Goal: Task Accomplishment & Management: Manage account settings

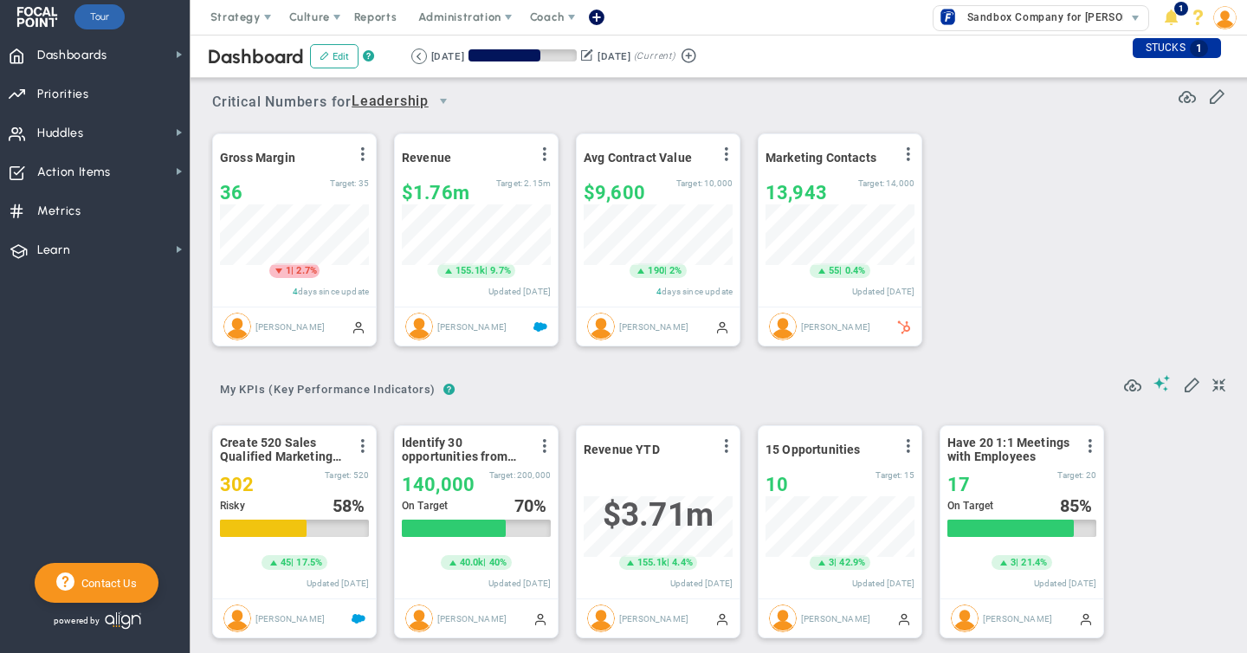
click at [1224, 16] on img at bounding box center [1224, 17] width 23 height 23
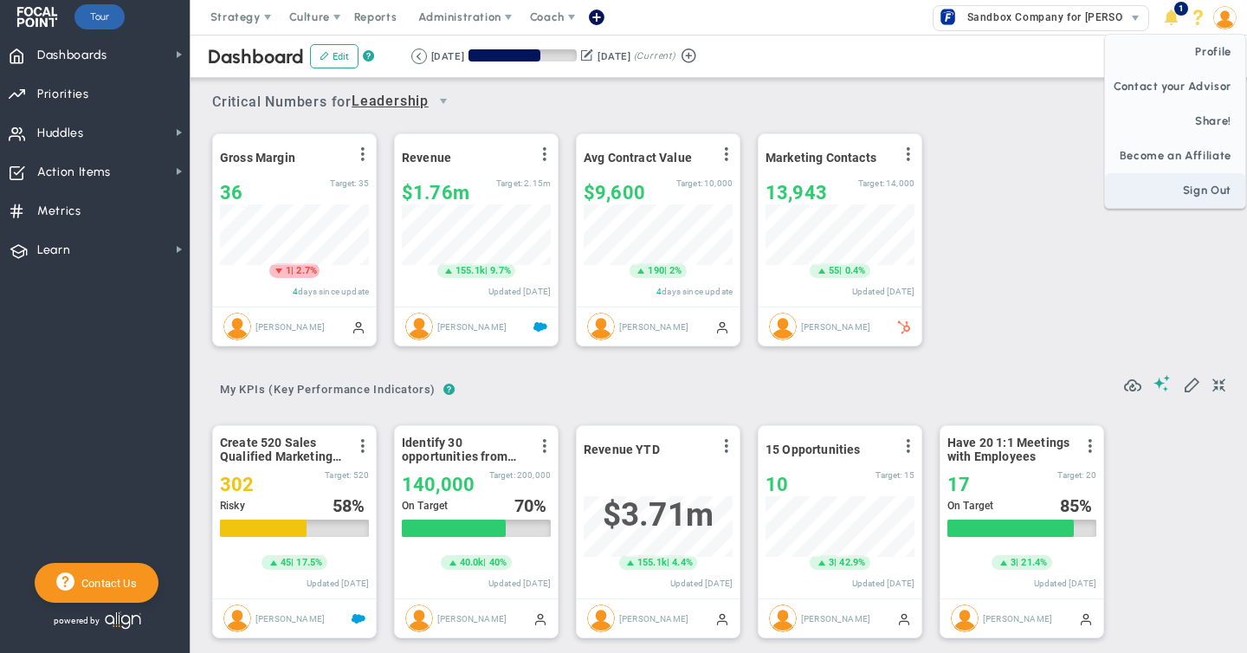
click at [1197, 192] on span "Sign Out" at bounding box center [1175, 190] width 140 height 35
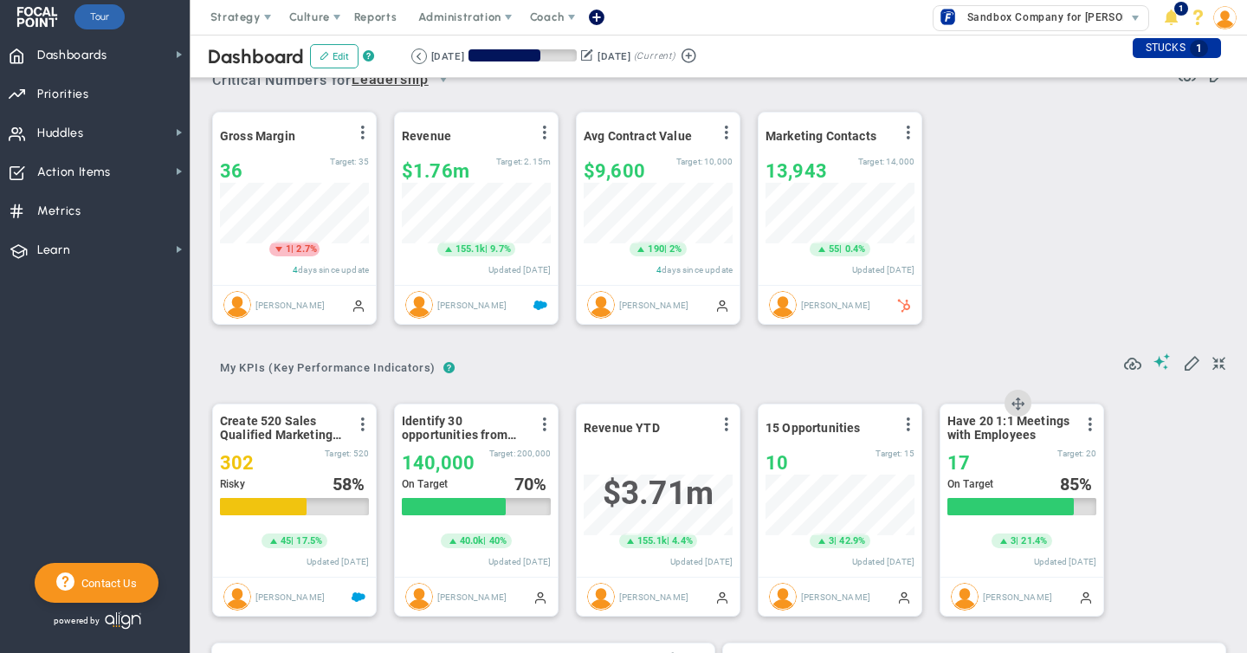
scroll to position [12, 0]
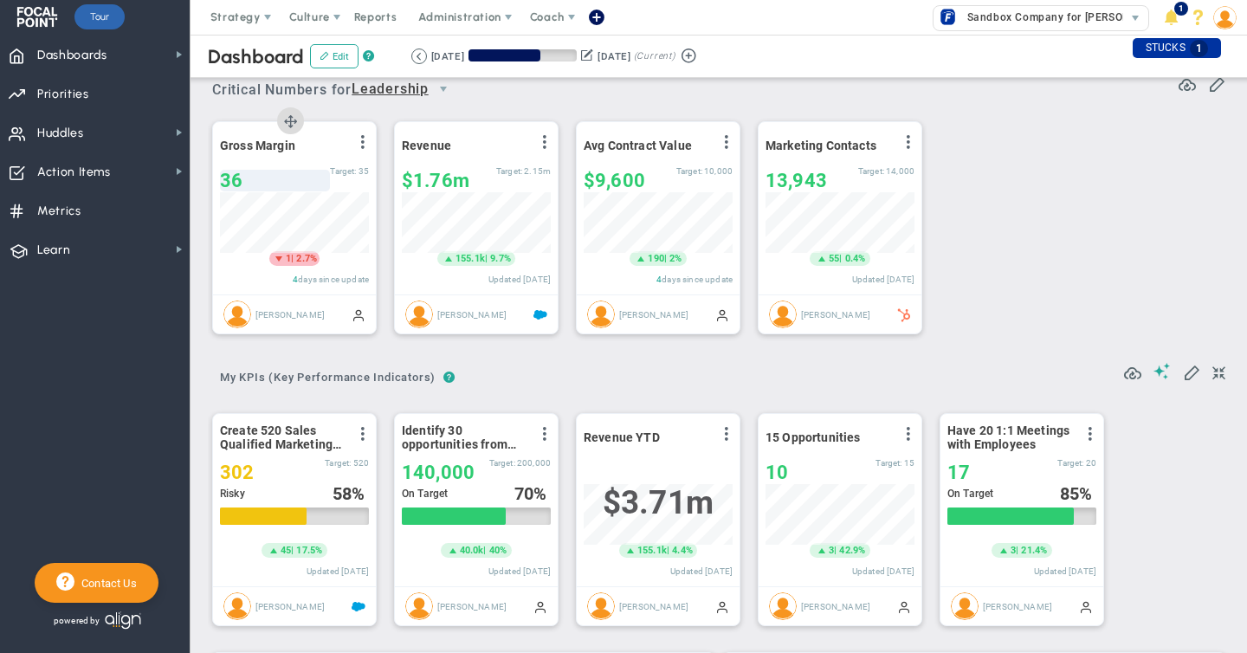
click at [242, 178] on div "36" at bounding box center [275, 181] width 110 height 22
type input "32"
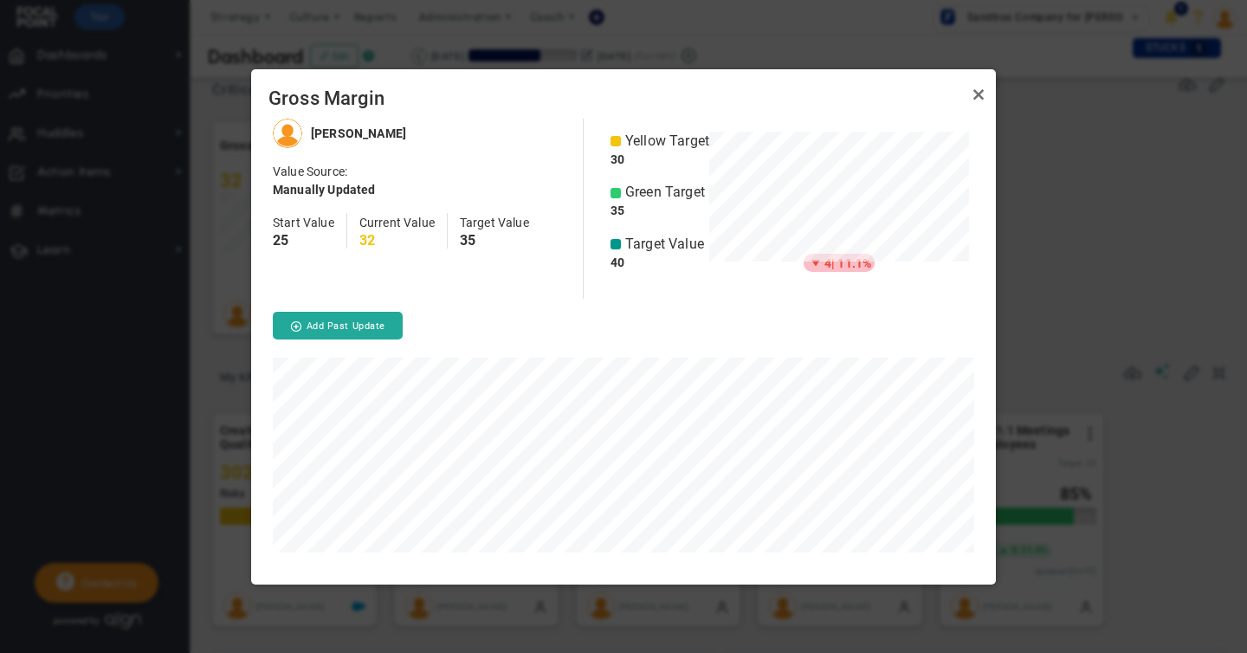
scroll to position [465, 745]
click at [980, 97] on link "Close" at bounding box center [978, 95] width 21 height 21
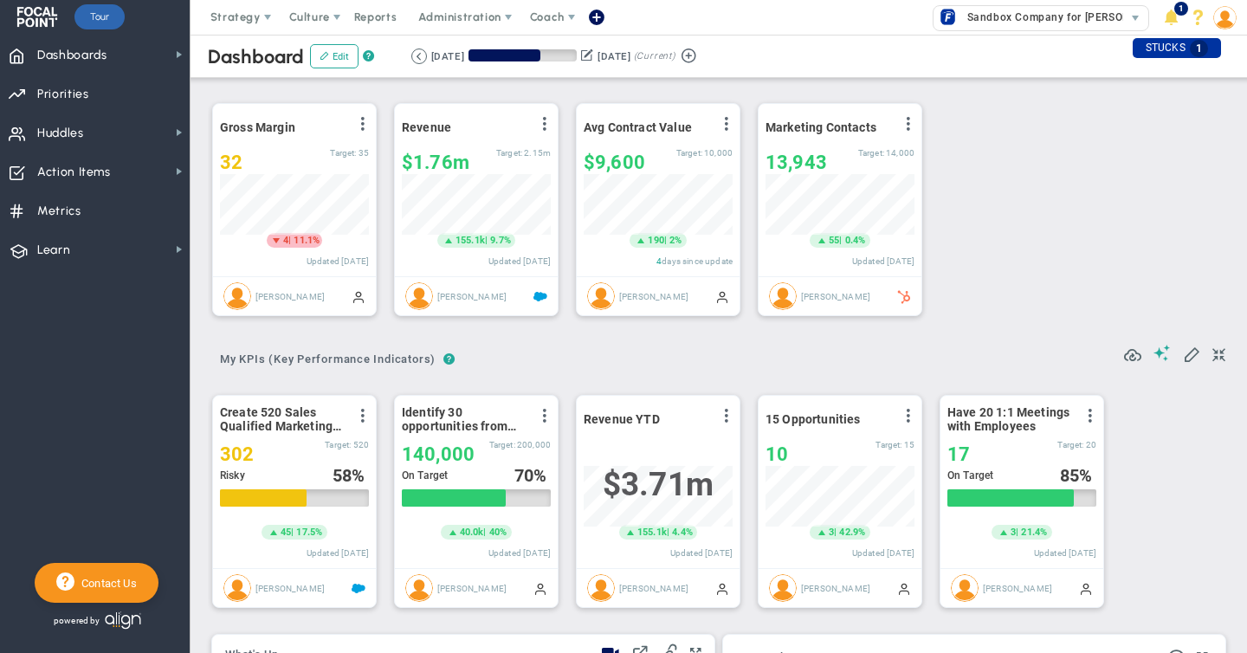
scroll to position [31, 0]
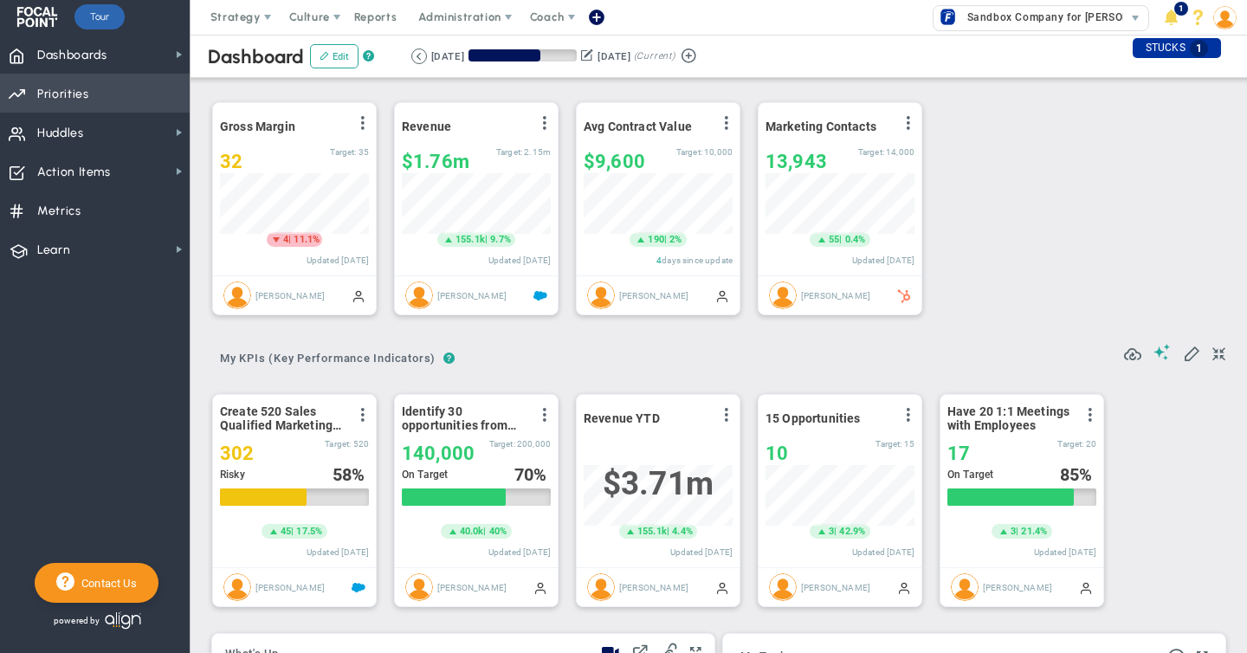
click at [68, 94] on span "Priorities" at bounding box center [63, 94] width 52 height 36
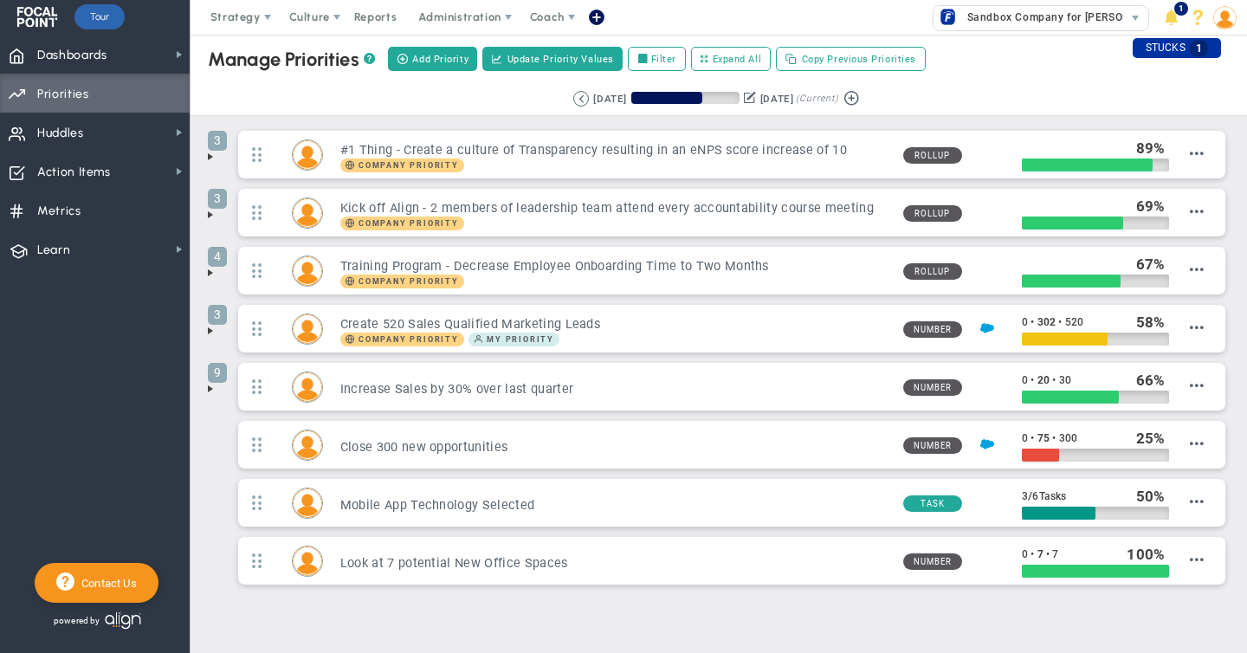
click at [210, 157] on span at bounding box center [211, 157] width 14 height 14
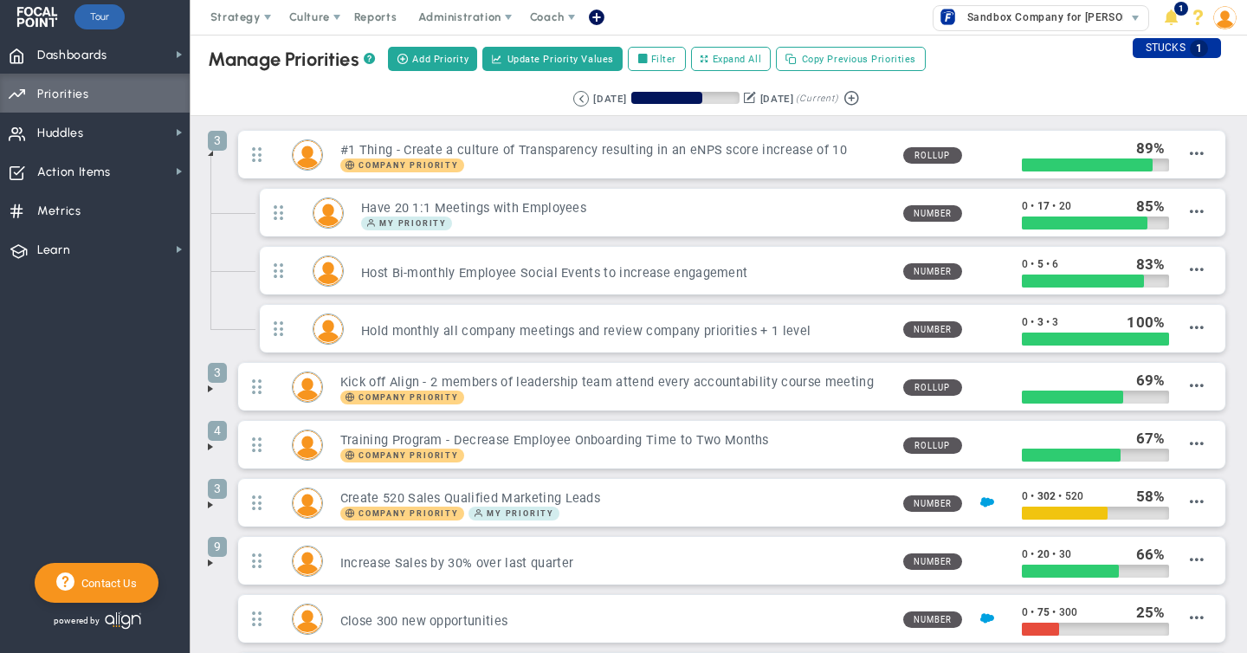
click at [212, 388] on span at bounding box center [211, 389] width 14 height 14
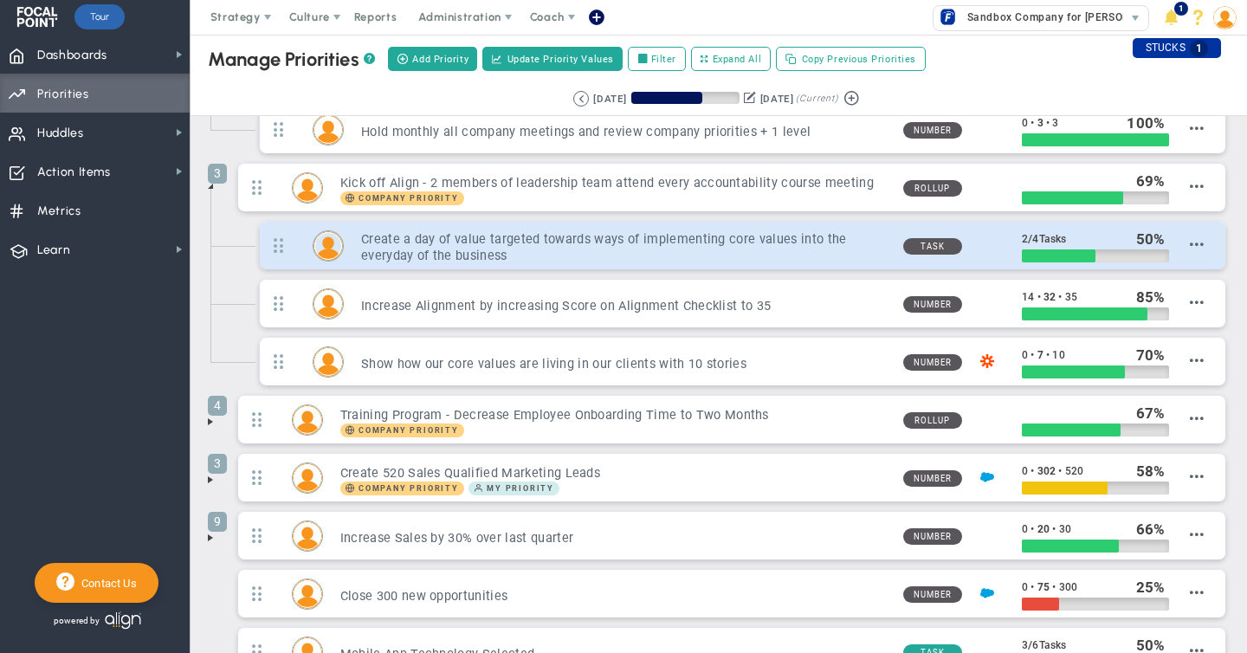
scroll to position [281, 0]
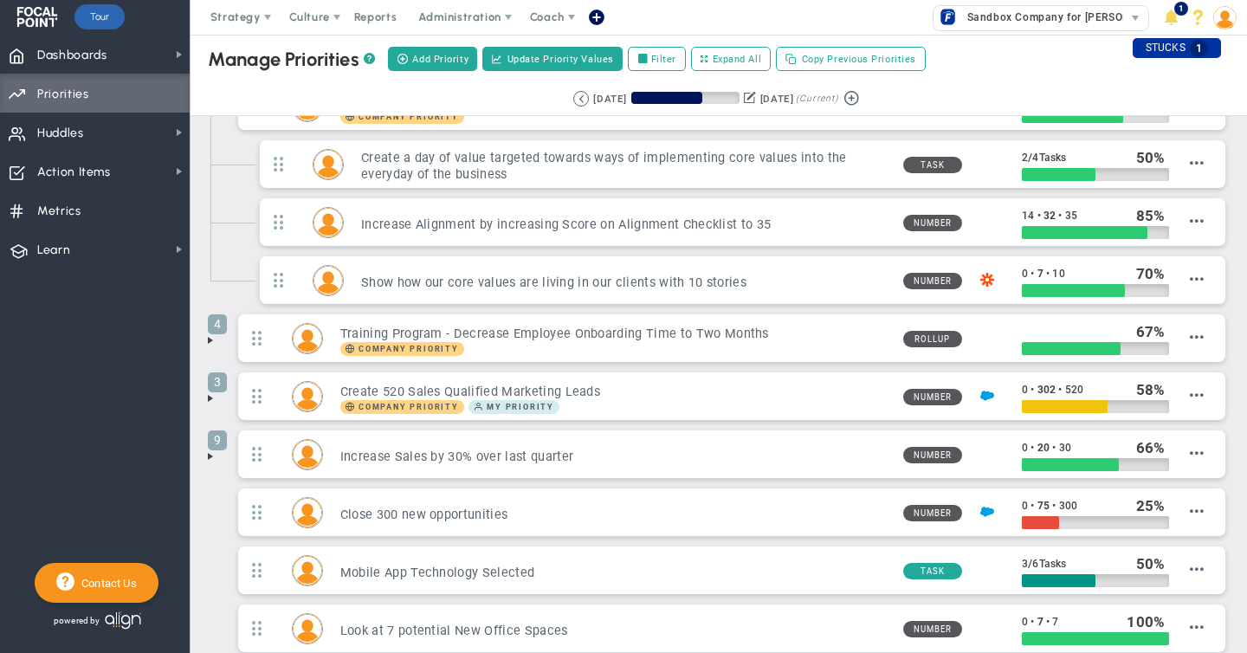
click at [210, 400] on span at bounding box center [211, 398] width 14 height 14
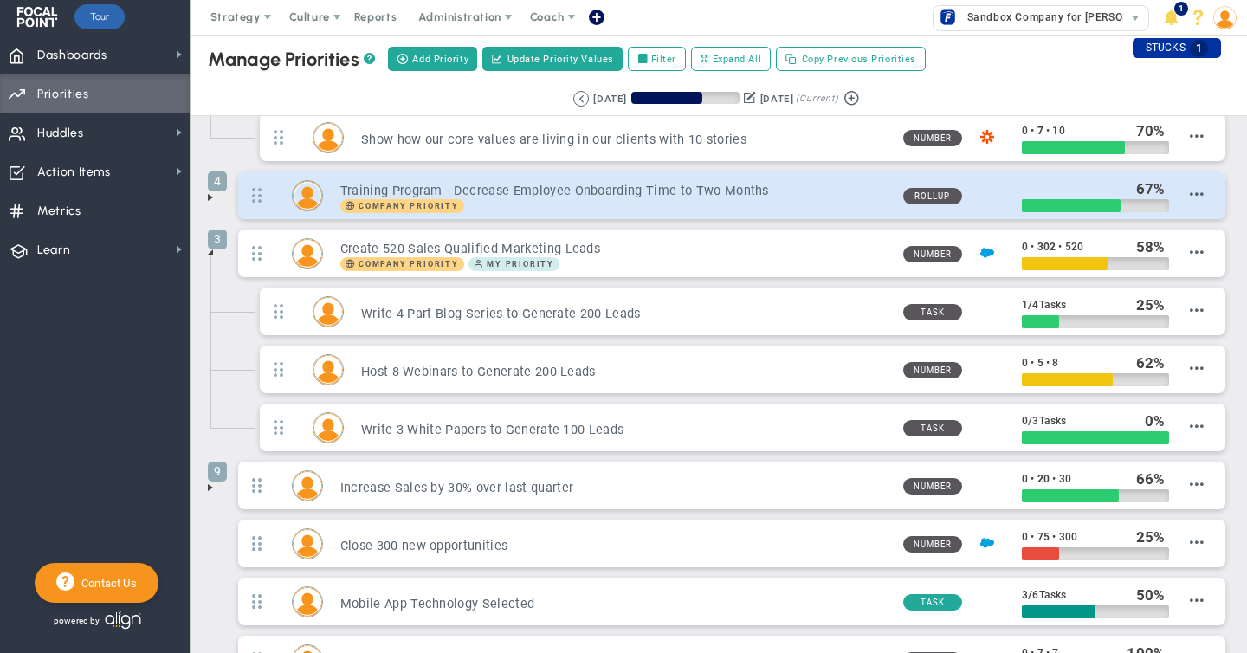
scroll to position [563, 0]
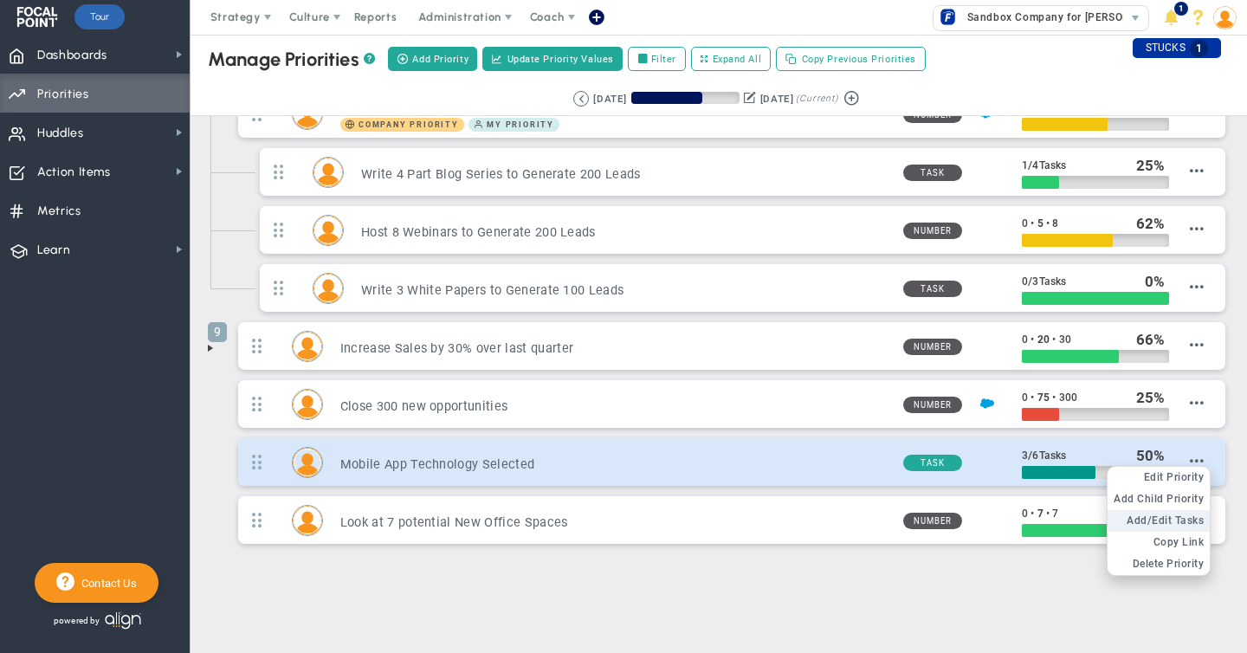
click at [1177, 517] on span "Add/Edit Tasks" at bounding box center [1165, 520] width 77 height 12
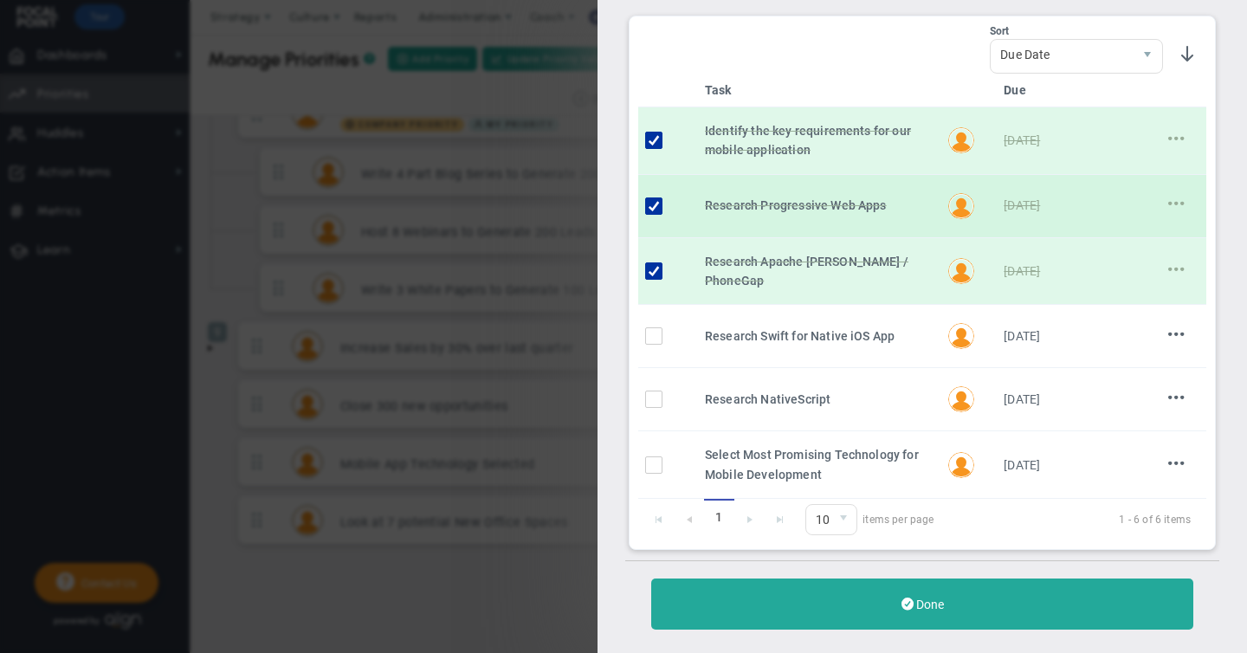
scroll to position [124, 0]
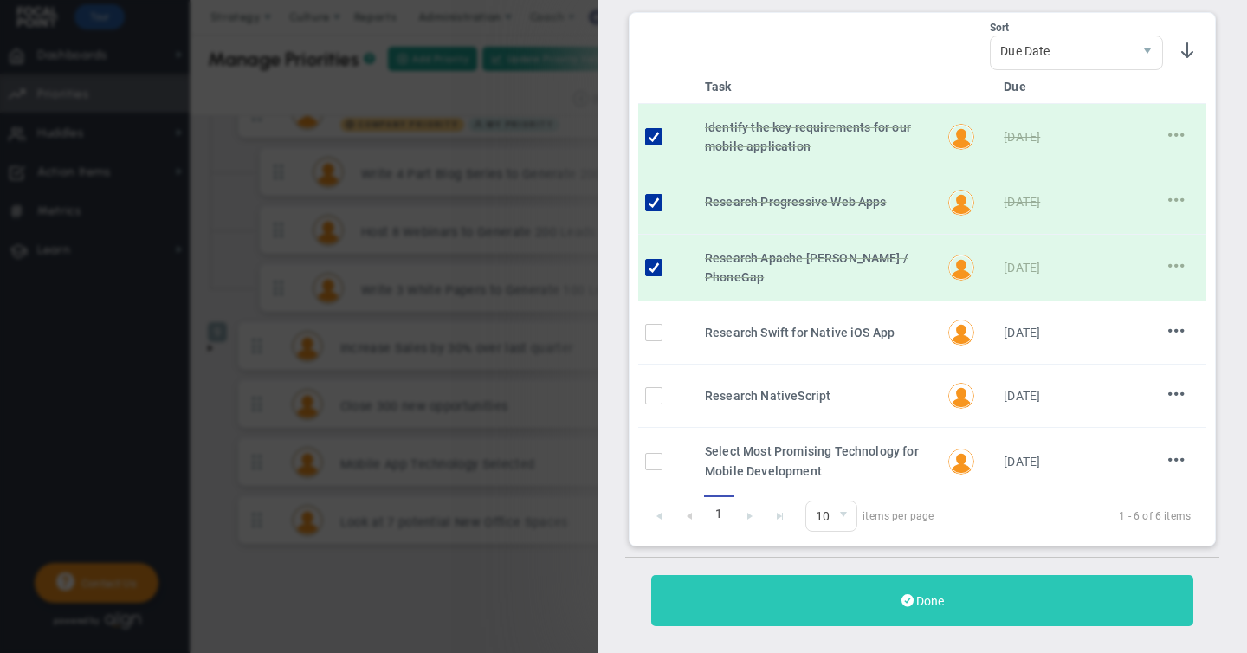
click at [919, 597] on span "Done" at bounding box center [930, 601] width 28 height 14
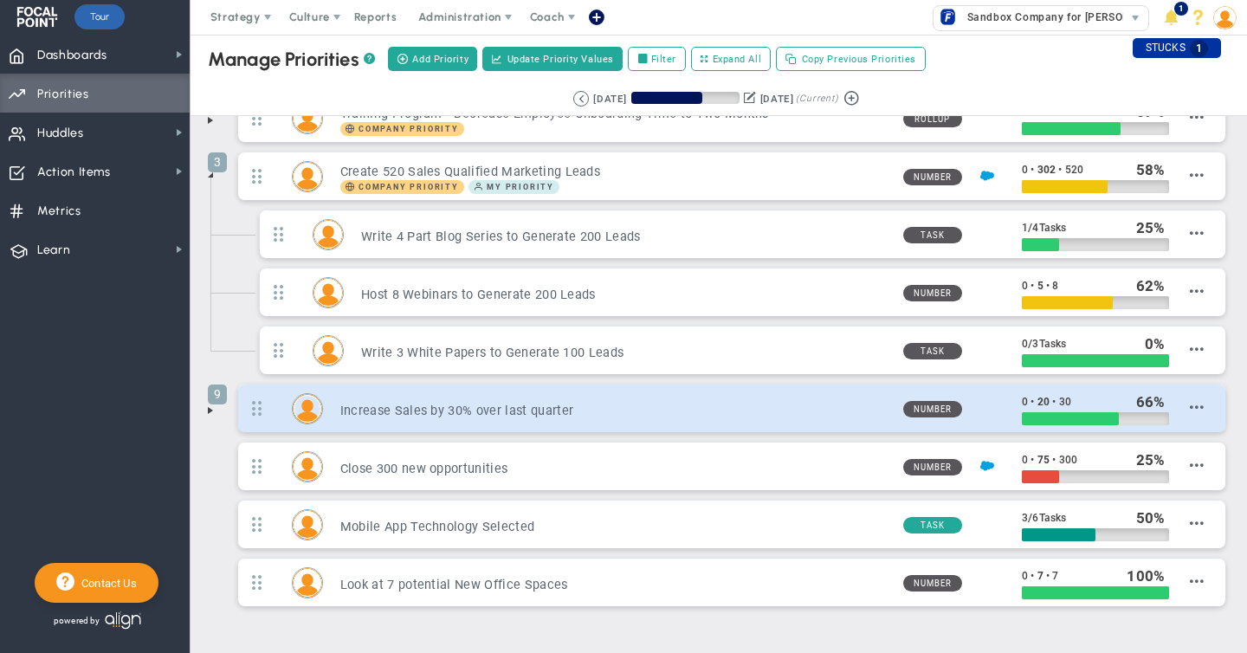
scroll to position [497, 0]
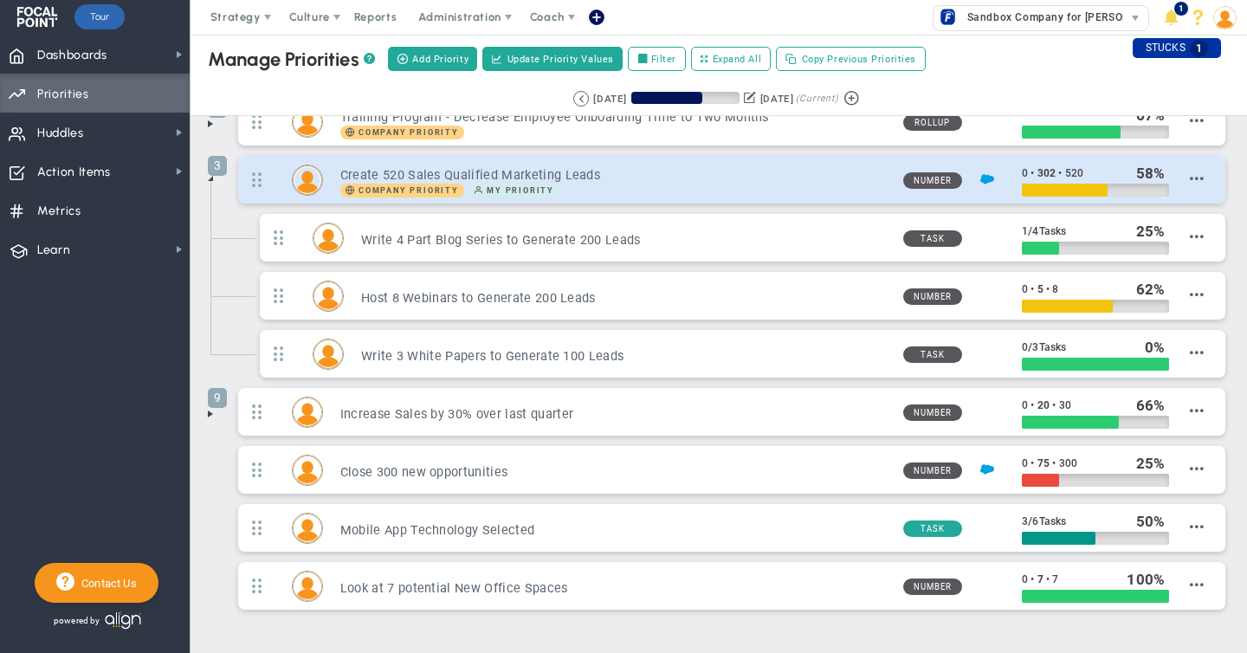
click at [633, 198] on div "3 Create 520 Sales Qualified Marketing Leads Company Priority My Priority Numbe…" at bounding box center [731, 180] width 987 height 48
click at [634, 176] on h3 "Create 520 Sales Qualified Marketing Leads" at bounding box center [614, 175] width 549 height 16
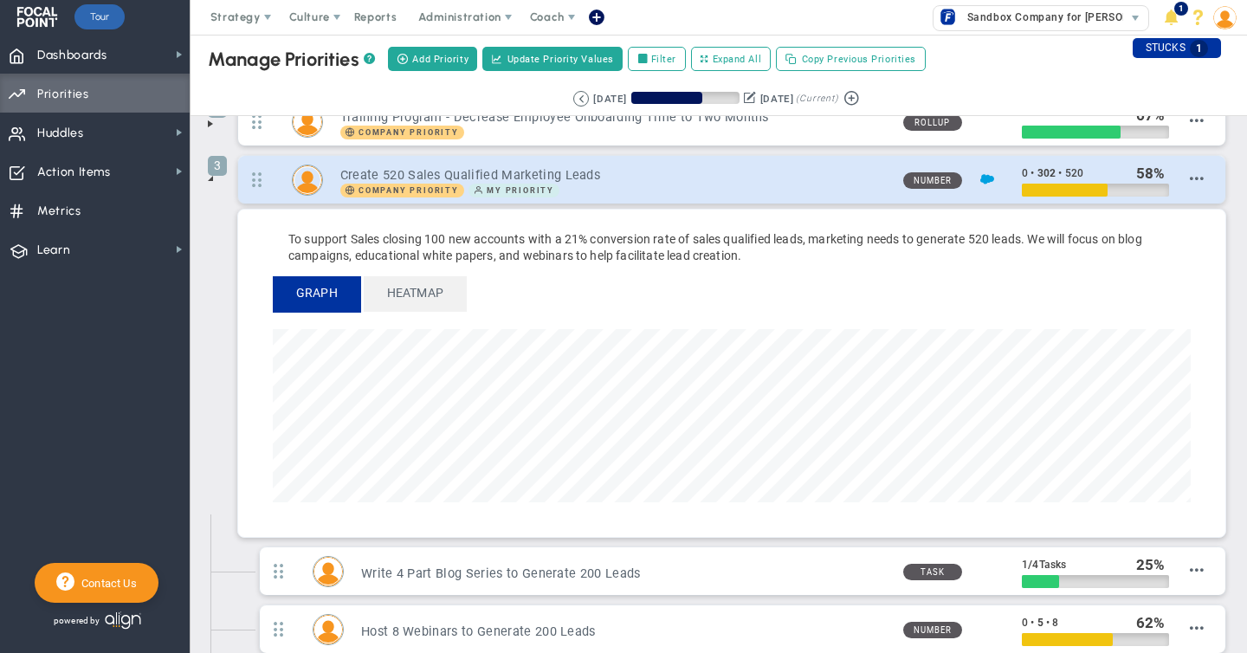
scroll to position [865851, 865132]
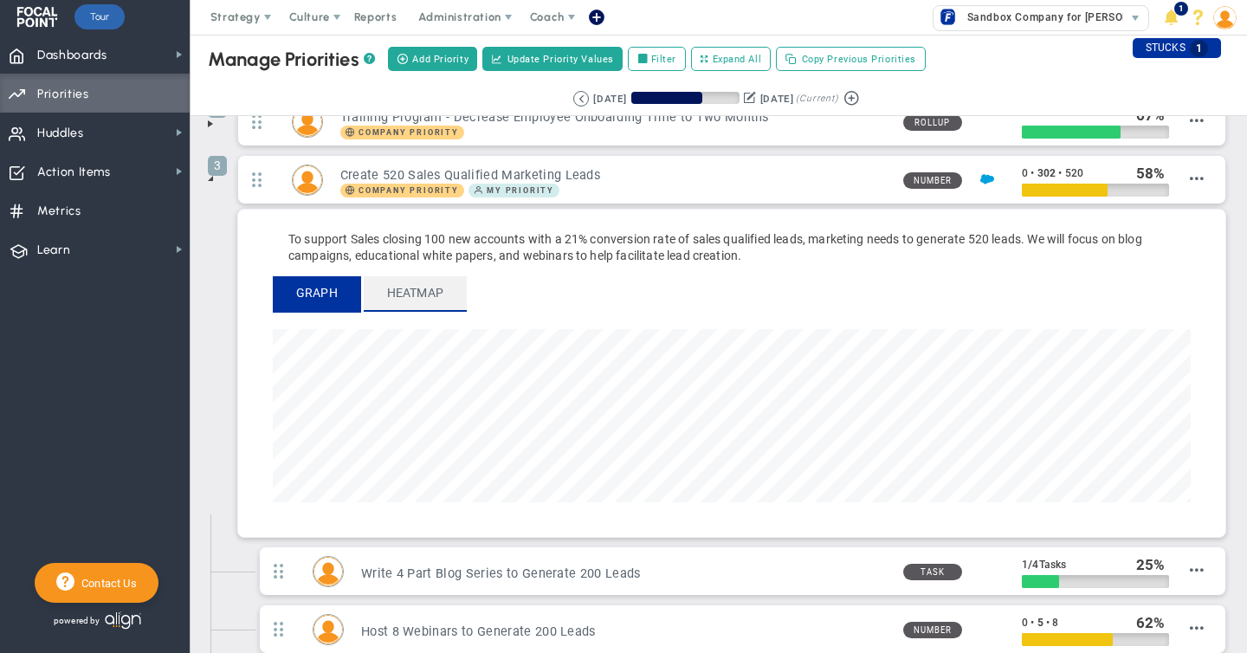
click at [427, 282] on span "Heatmap" at bounding box center [415, 293] width 103 height 34
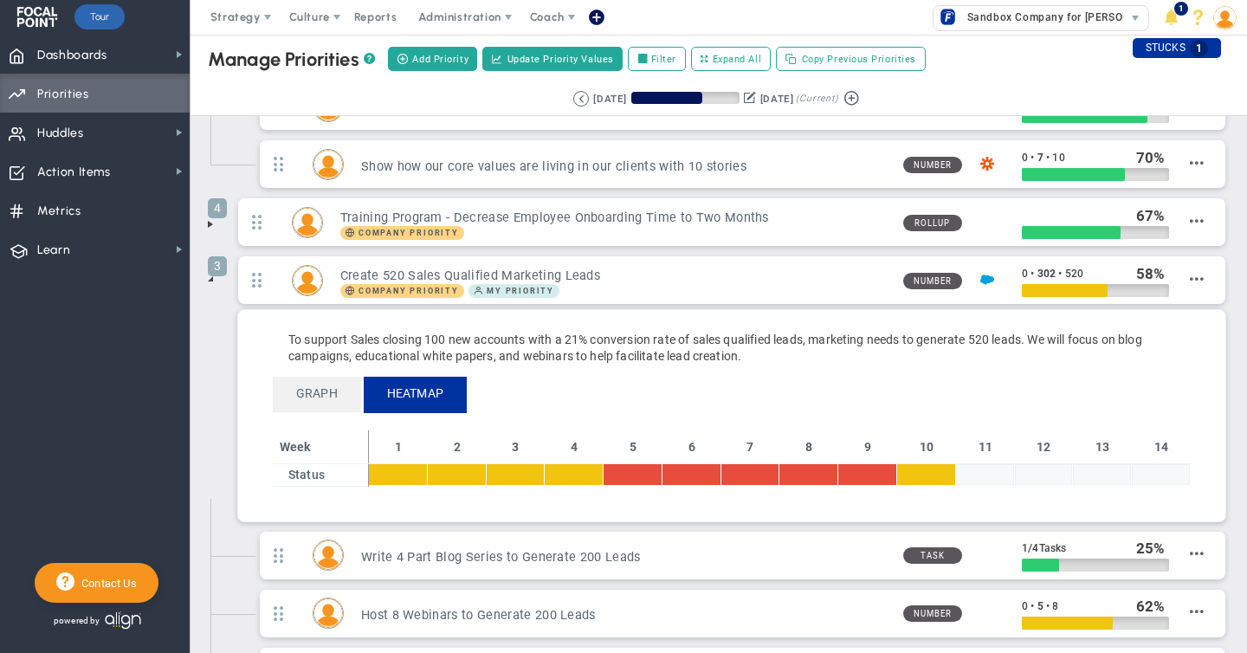
scroll to position [392, 0]
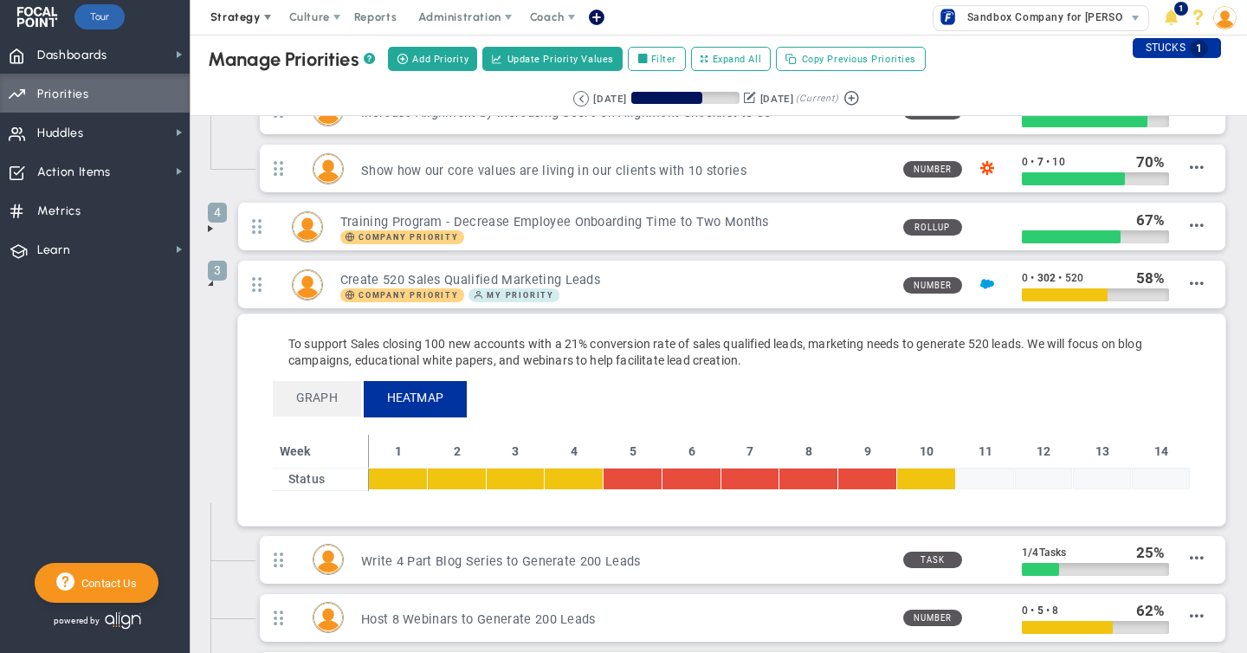
click at [262, 18] on span at bounding box center [268, 17] width 14 height 14
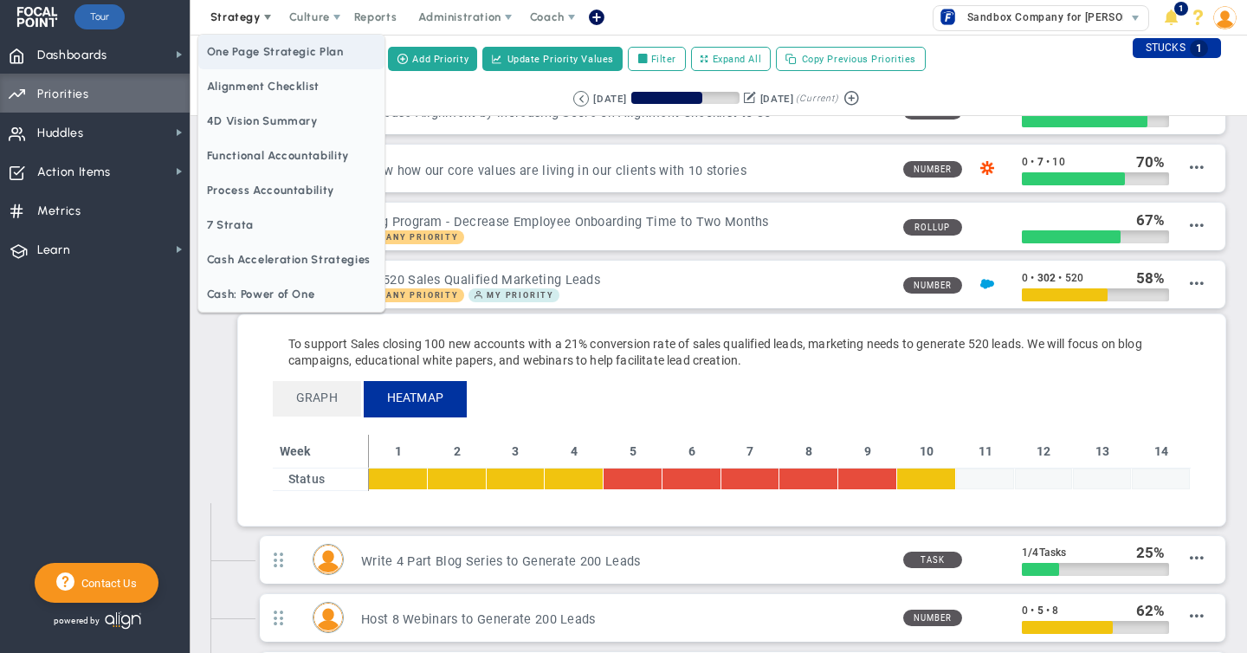
click at [262, 50] on span "One Page Strategic Plan" at bounding box center [291, 52] width 186 height 35
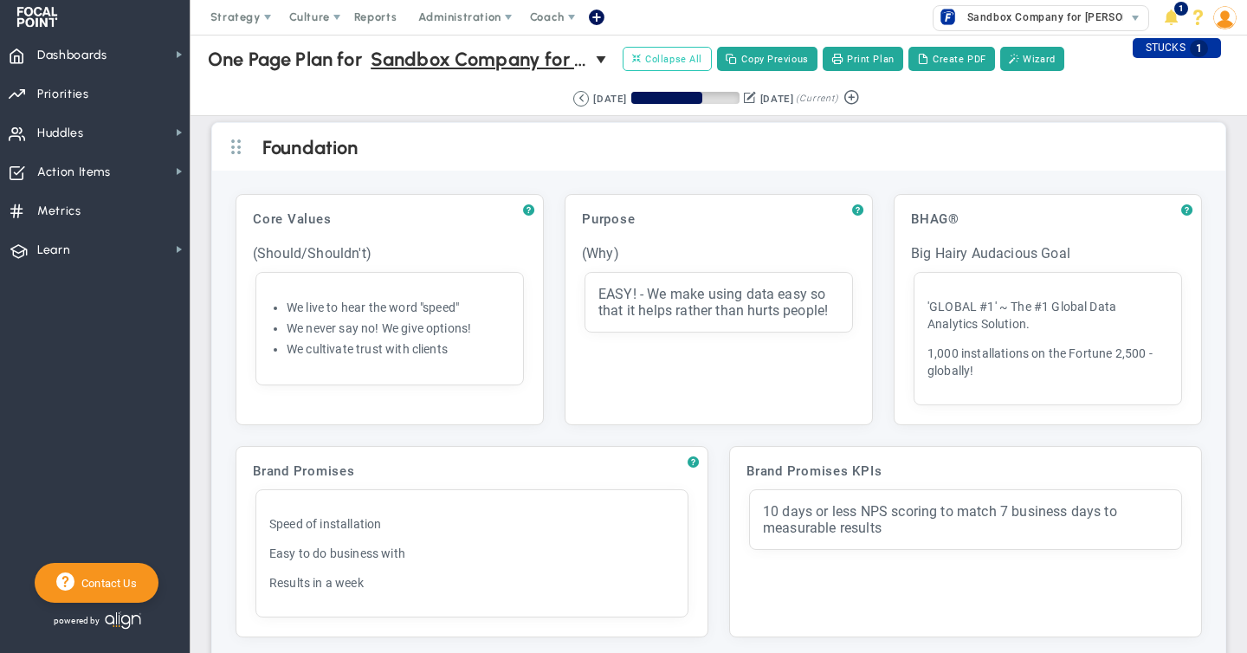
click at [678, 55] on span "Collapse All" at bounding box center [667, 59] width 70 height 16
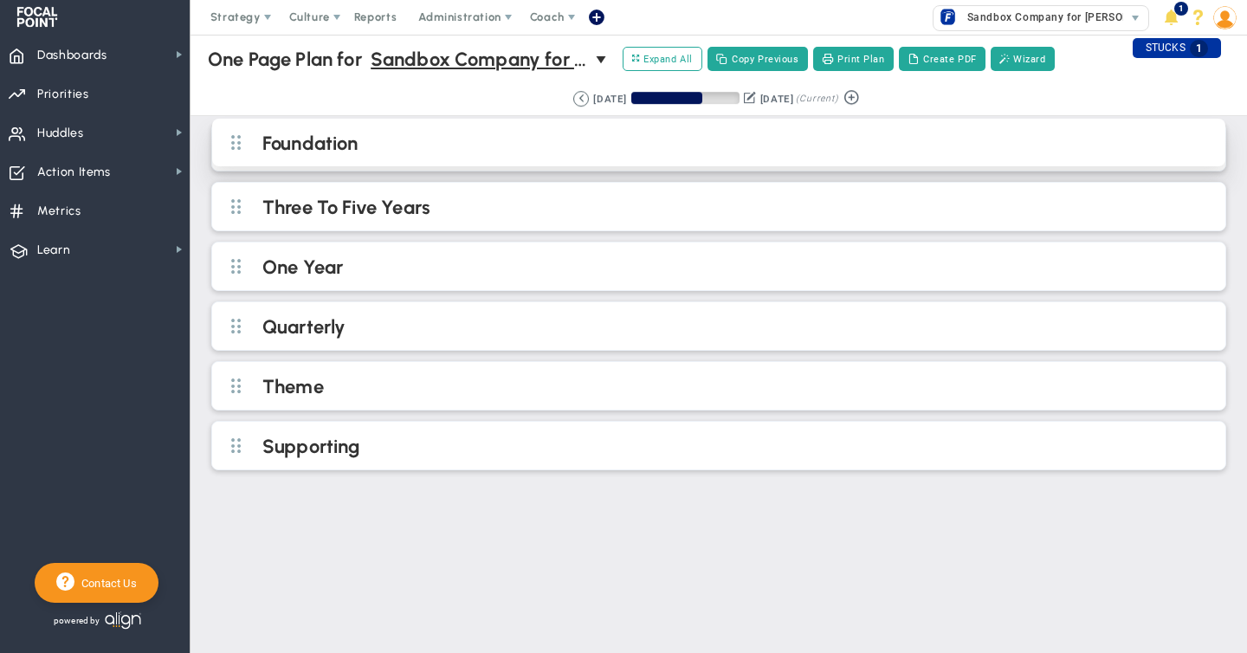
click at [343, 146] on h2 "Foundation" at bounding box center [732, 145] width 941 height 26
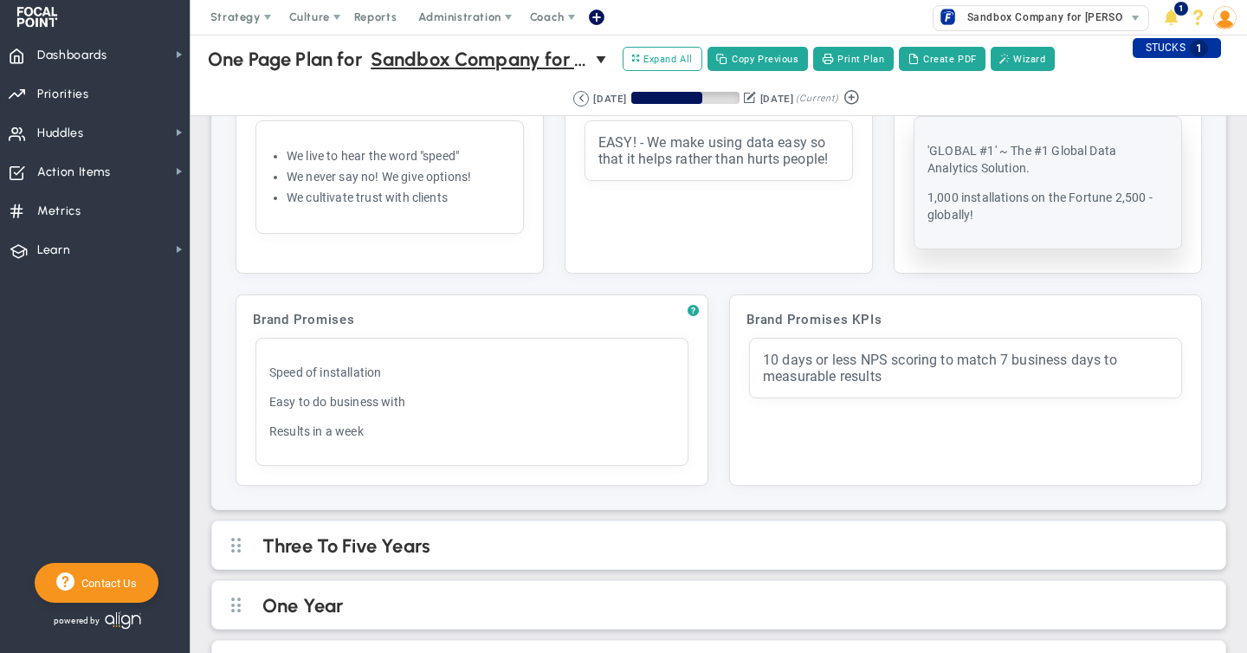
scroll to position [327, 0]
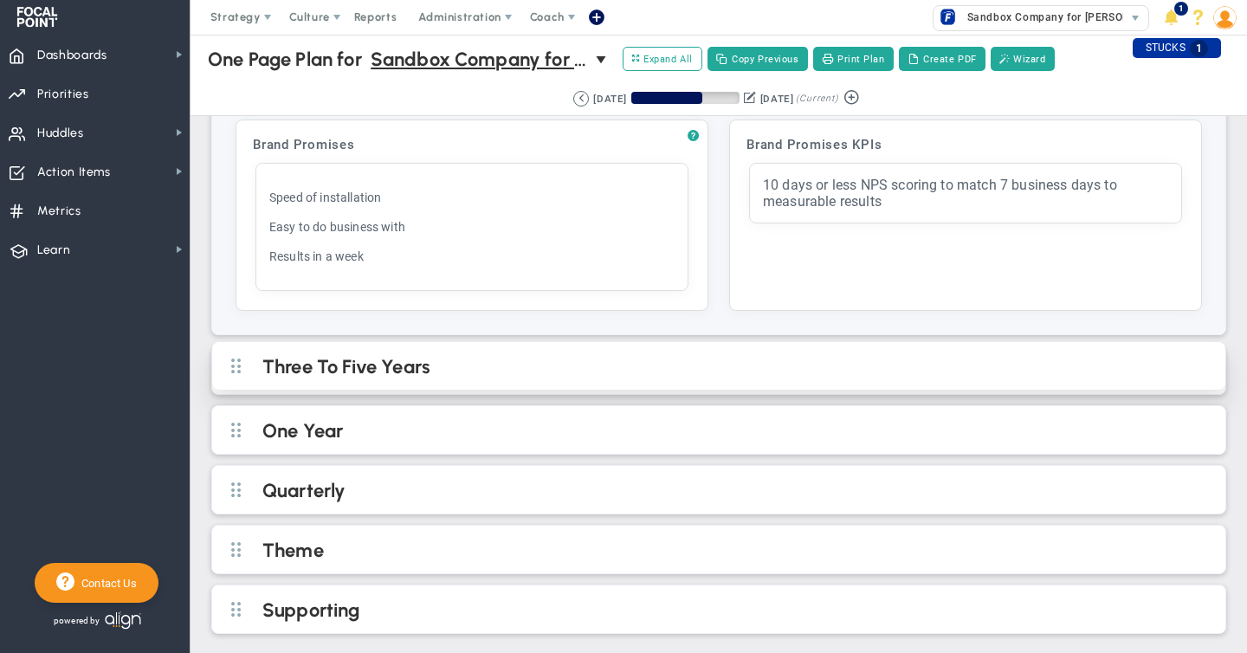
click at [397, 369] on h2 "Three To Five Years" at bounding box center [732, 368] width 941 height 26
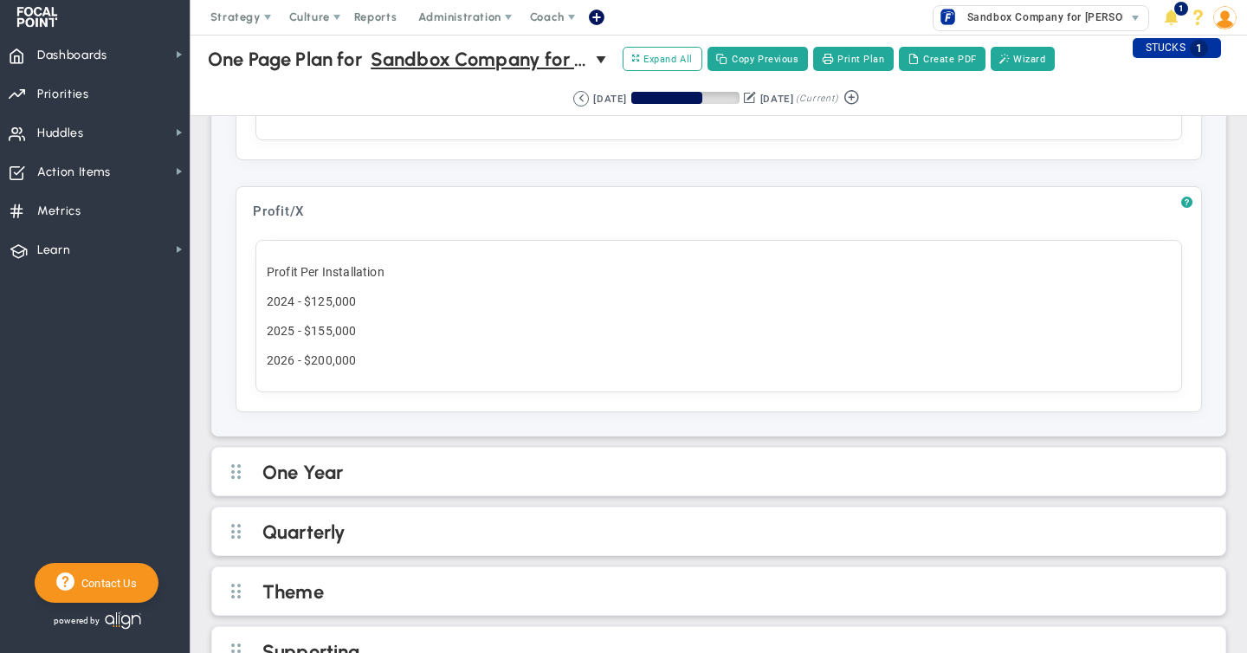
scroll to position [1277, 0]
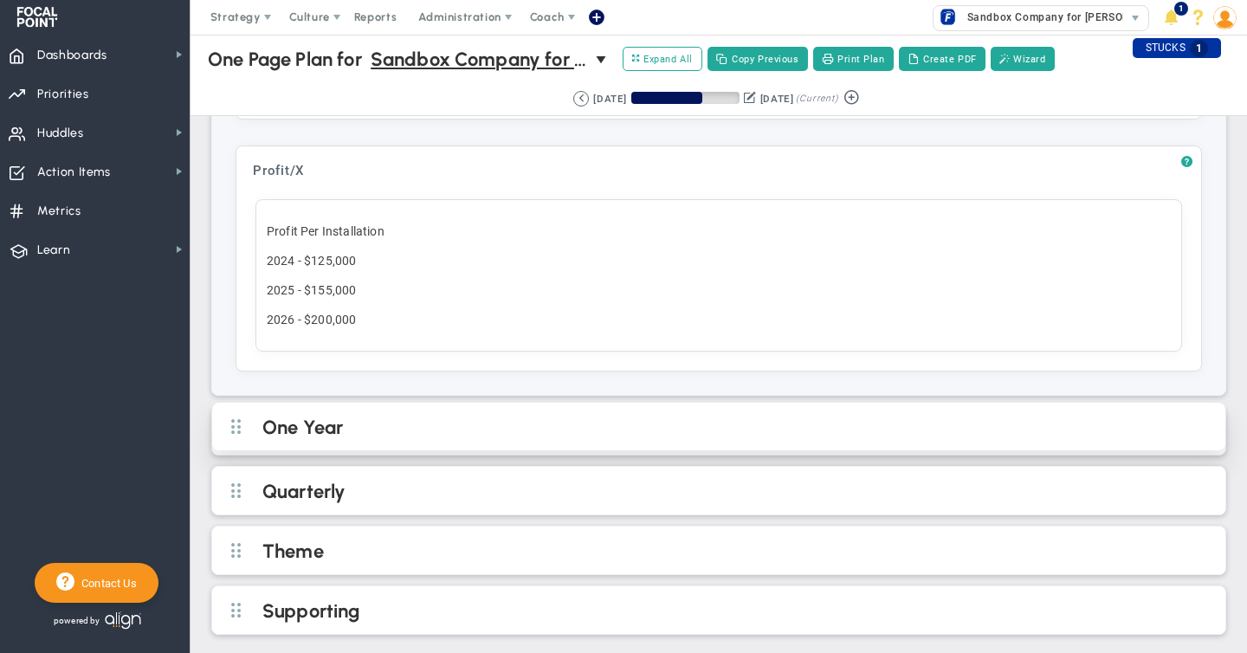
click at [375, 425] on h2 "One Year" at bounding box center [732, 429] width 941 height 26
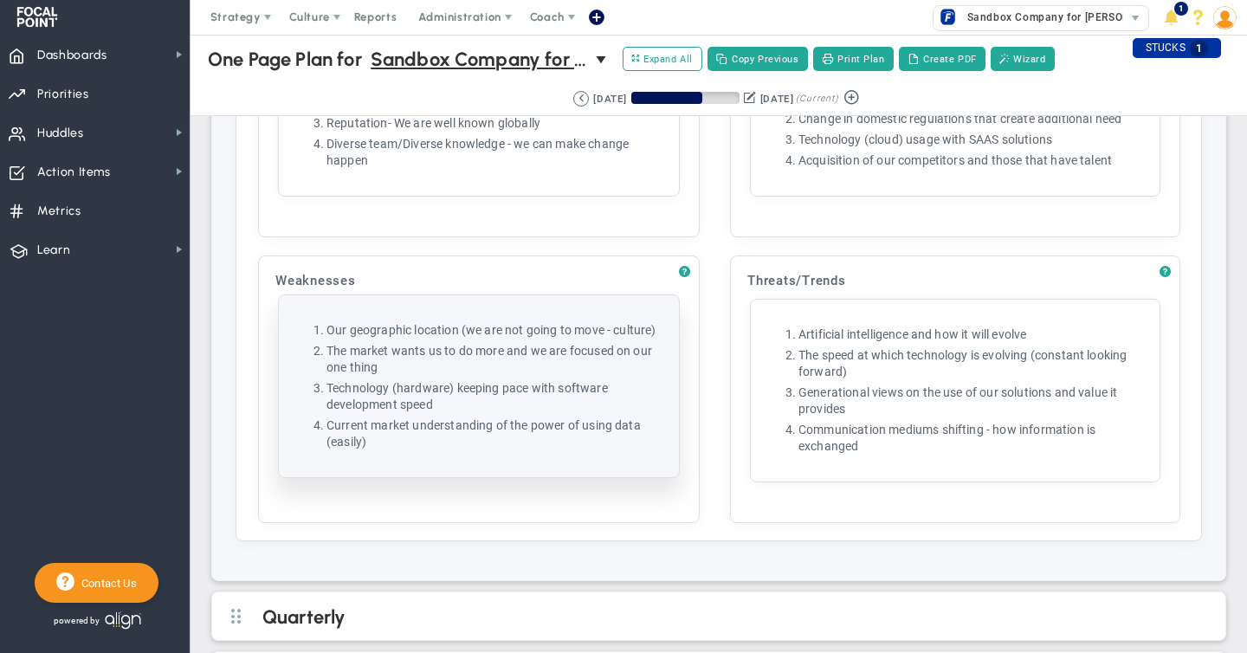
scroll to position [3038, 0]
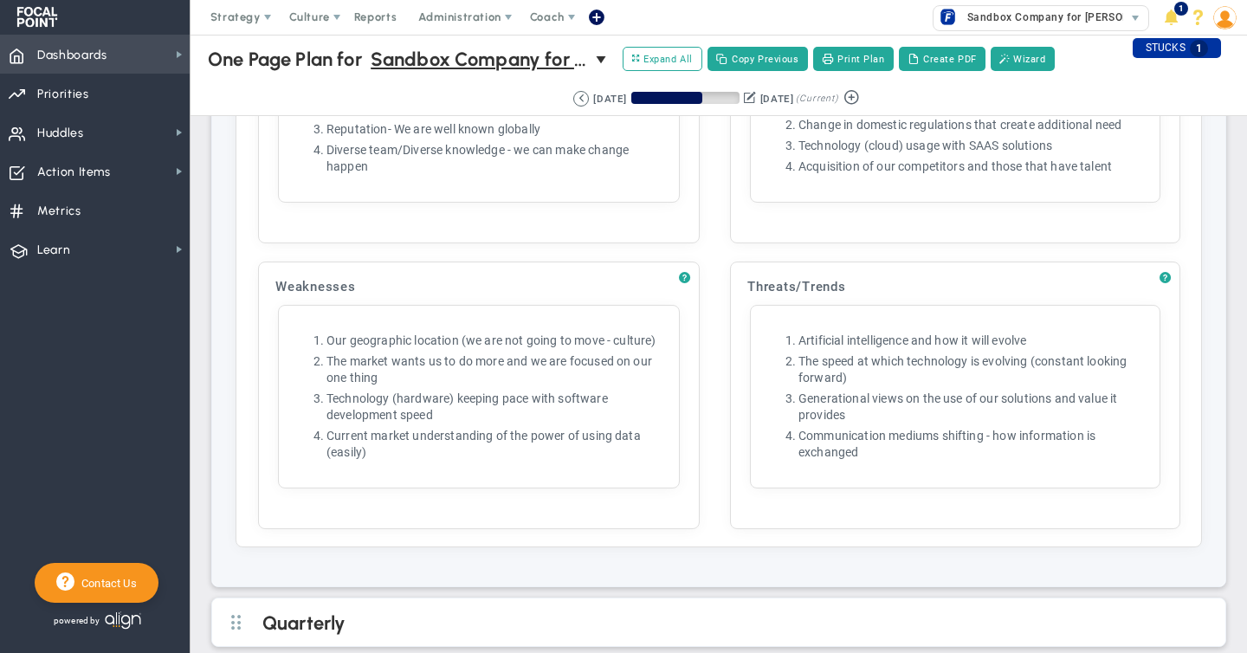
click at [41, 56] on span "Dashboards" at bounding box center [72, 55] width 70 height 36
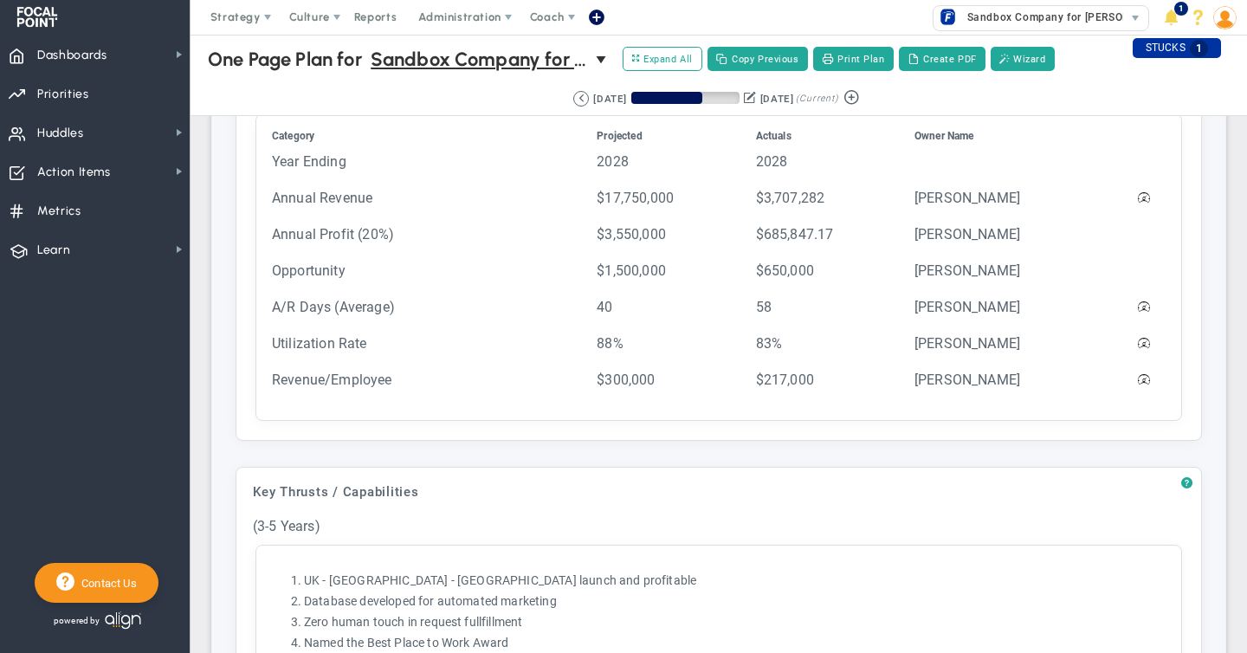
scroll to position [696, 0]
click at [72, 98] on span "Priorities" at bounding box center [63, 94] width 52 height 36
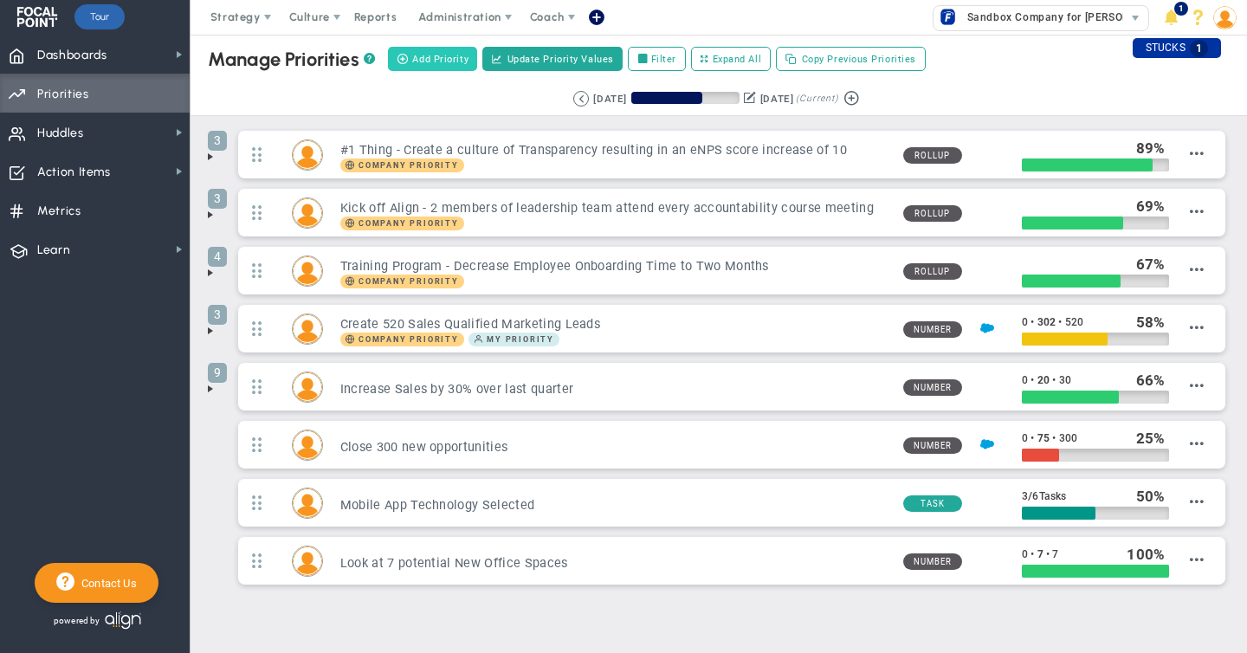
click at [432, 61] on span "Add Priority" at bounding box center [440, 59] width 56 height 15
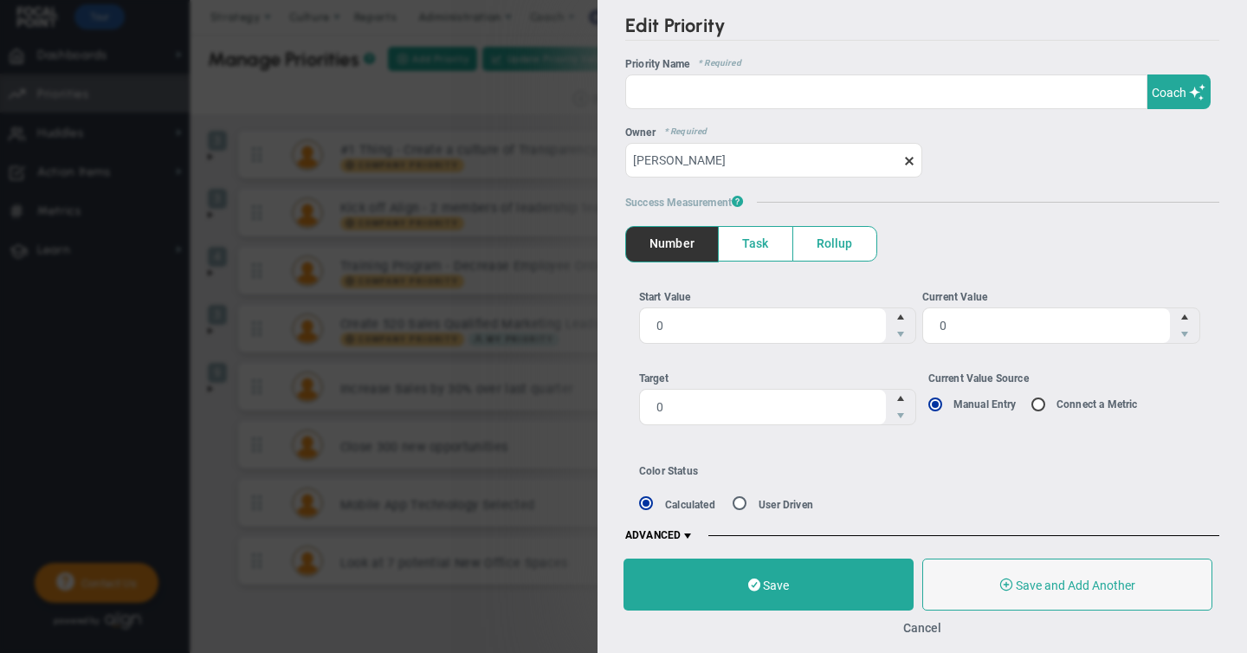
click at [690, 530] on span at bounding box center [688, 536] width 14 height 14
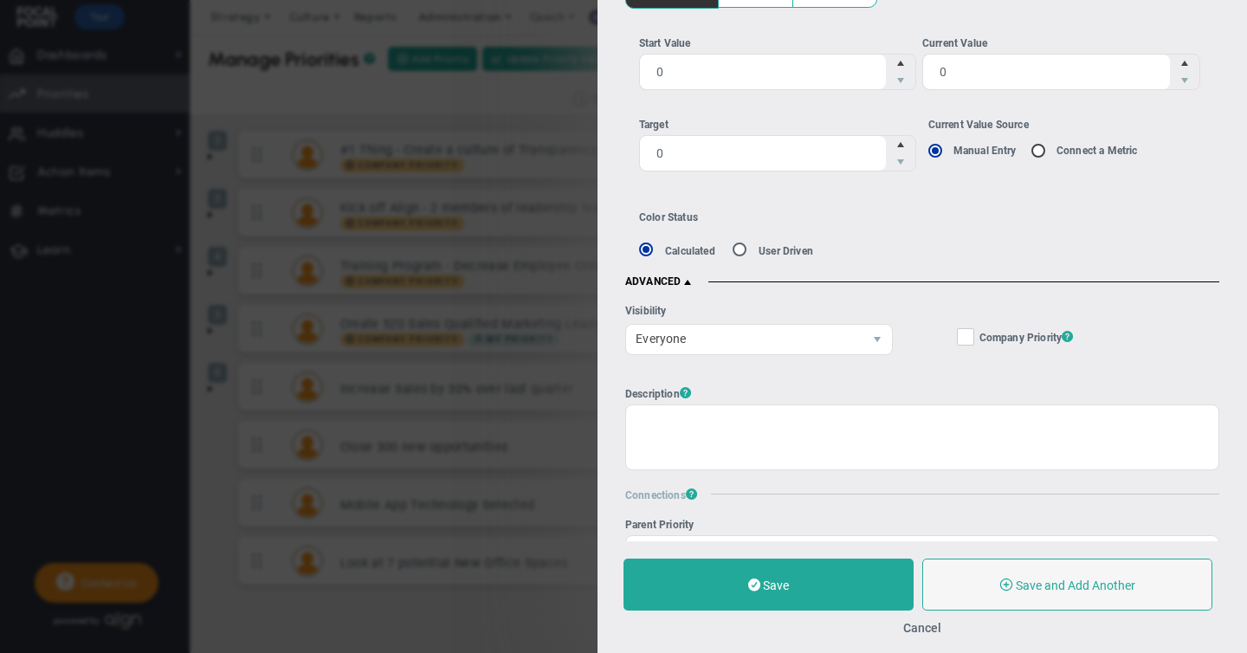
scroll to position [257, 0]
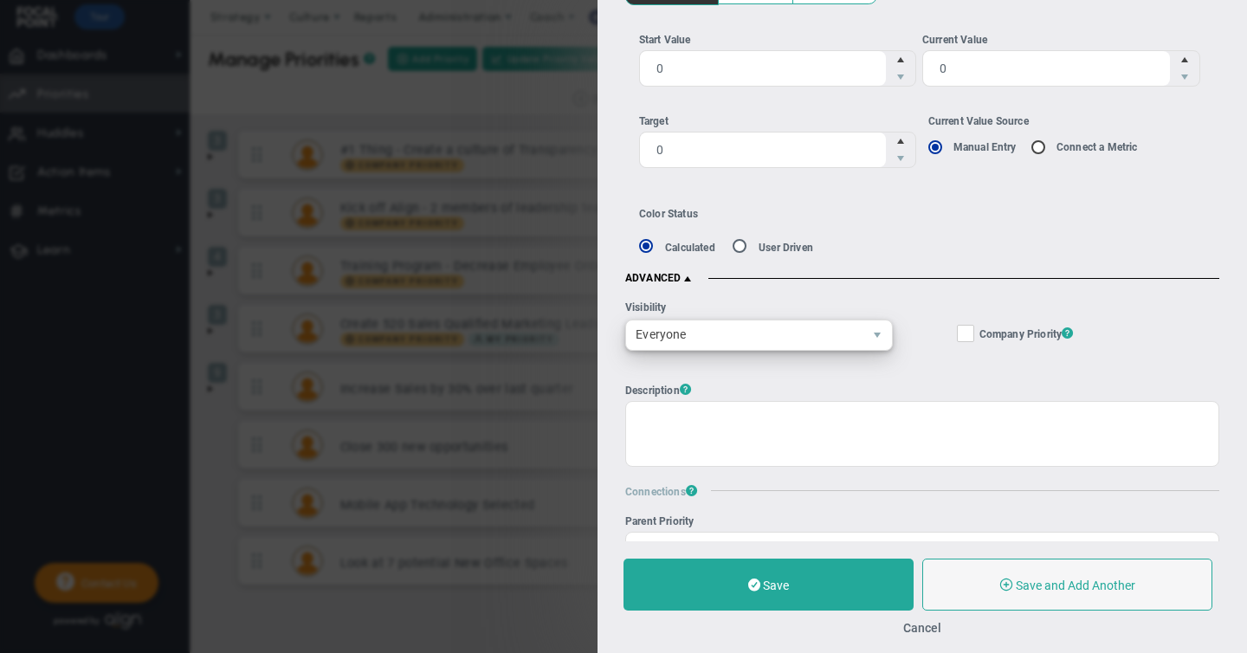
click at [673, 336] on span "Everyone" at bounding box center [744, 334] width 236 height 29
click at [926, 626] on button "Cancel" at bounding box center [922, 628] width 38 height 14
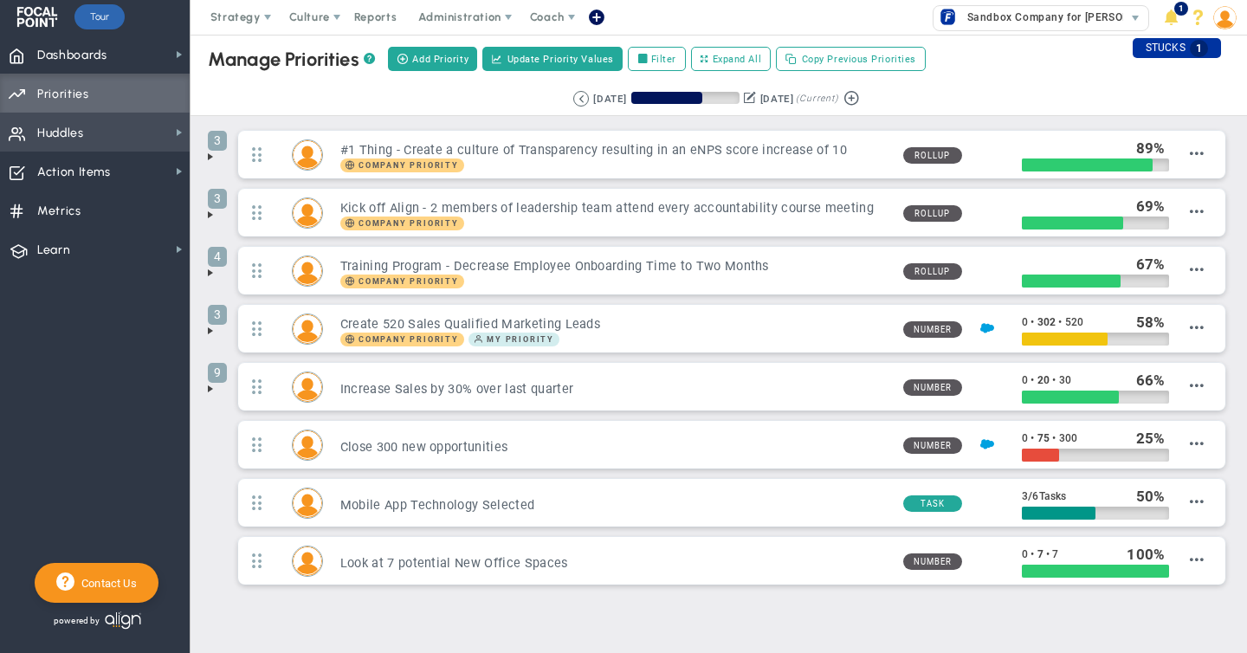
click at [74, 124] on span "Huddles" at bounding box center [60, 133] width 47 height 36
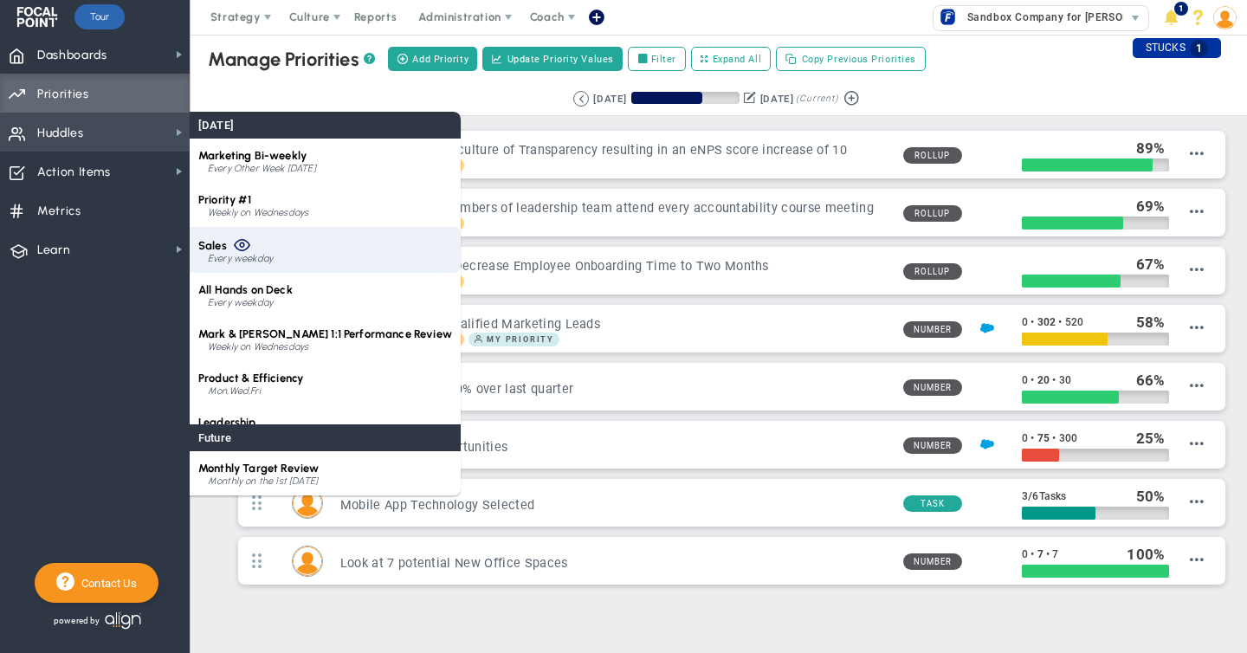
click at [235, 254] on div "Every weekday" at bounding box center [330, 259] width 244 height 10
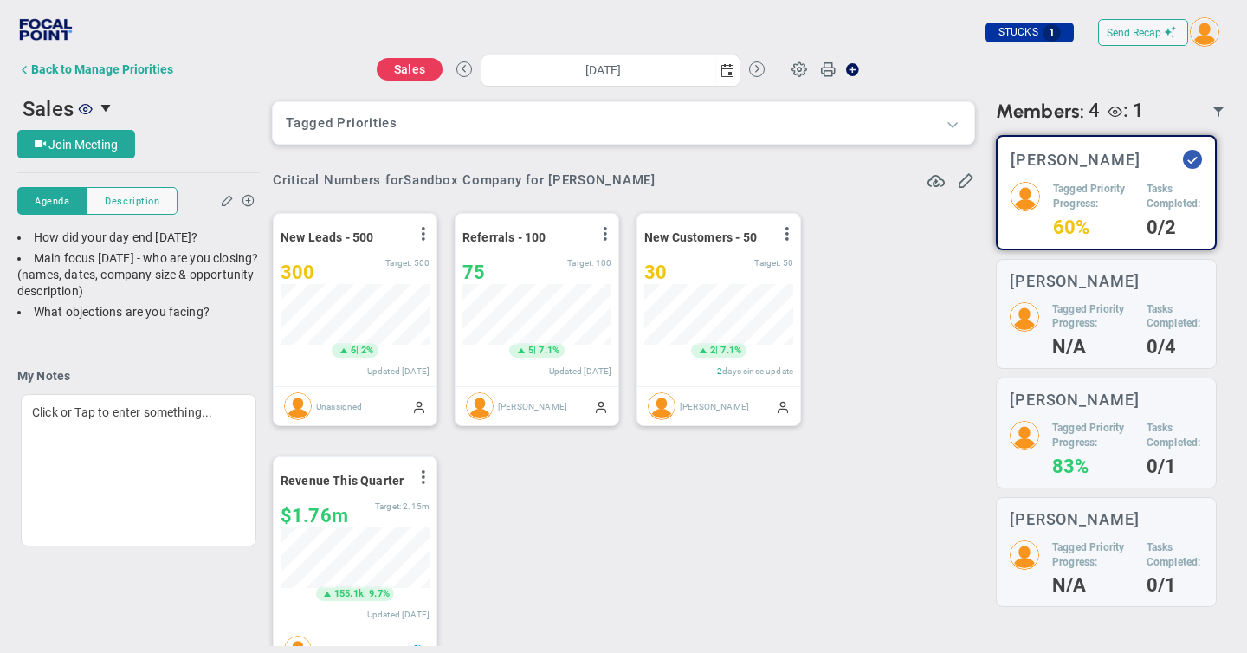
click at [951, 123] on span at bounding box center [952, 123] width 17 height 17
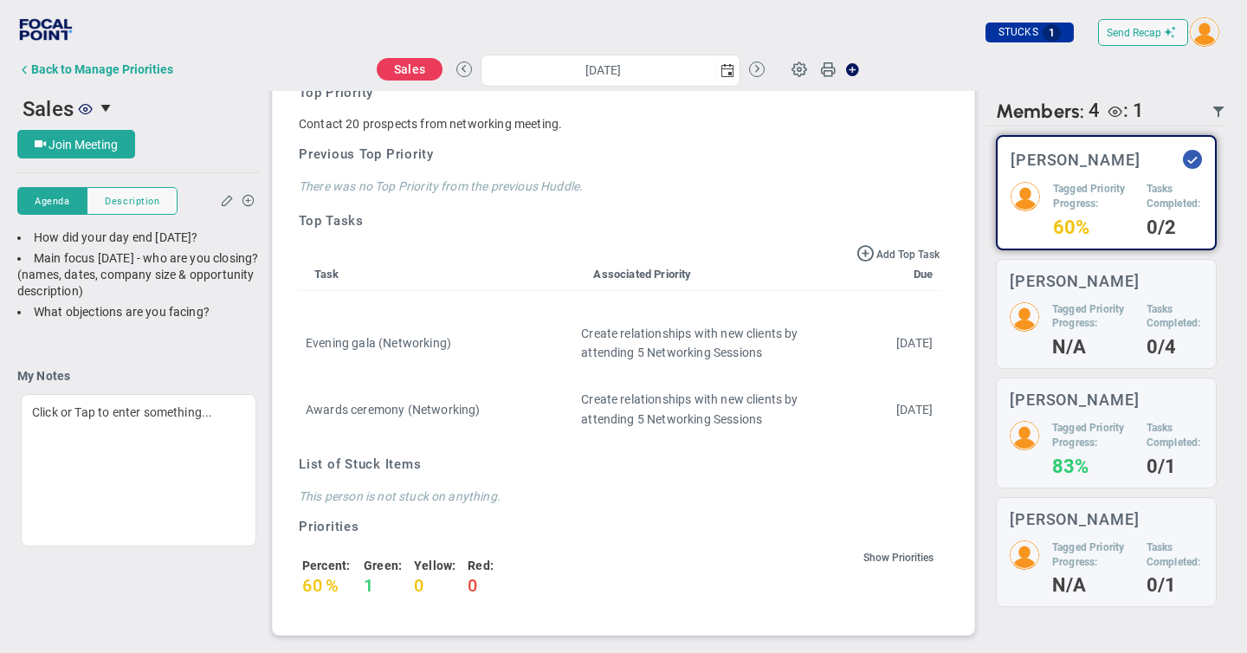
scroll to position [6, 0]
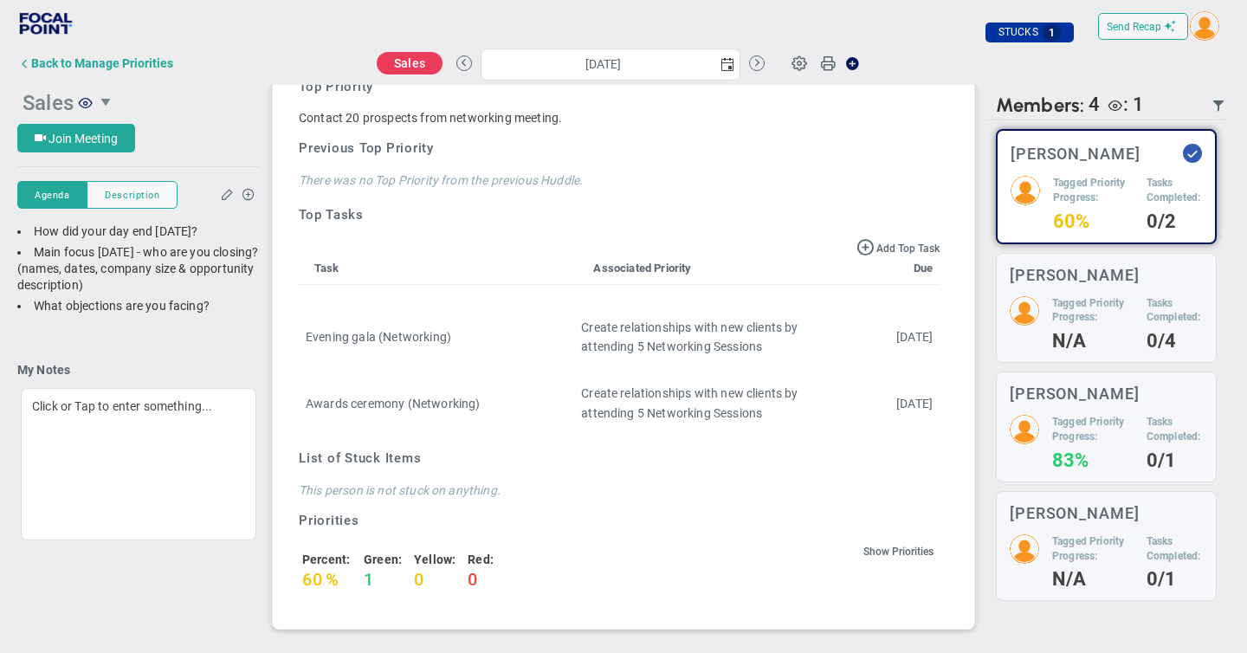
click at [57, 107] on span "Sales" at bounding box center [48, 103] width 51 height 24
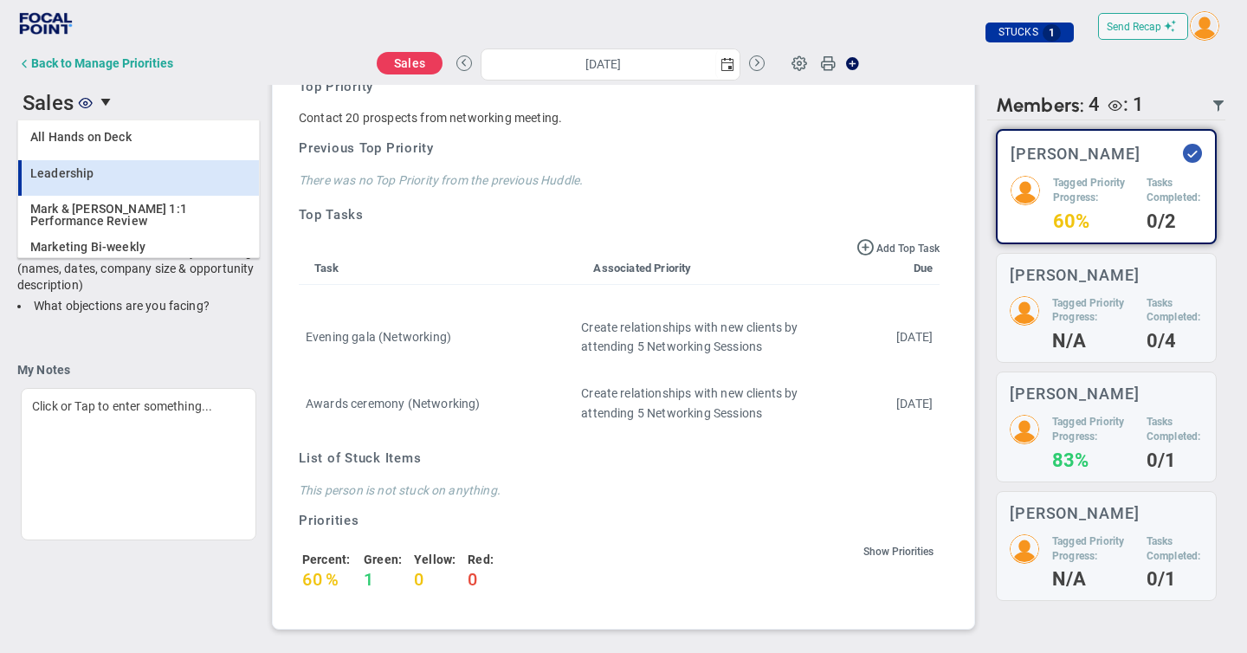
click at [90, 173] on span "Leadership" at bounding box center [62, 173] width 64 height 12
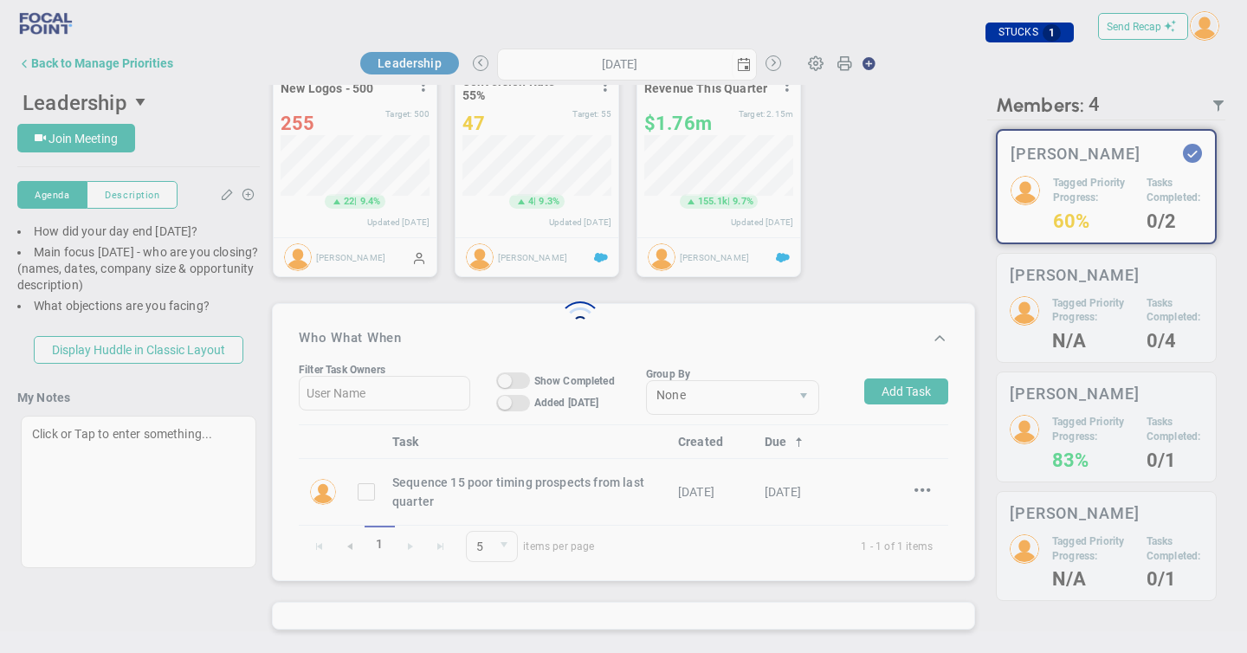
scroll to position [883, 0]
type input "[DATE]"
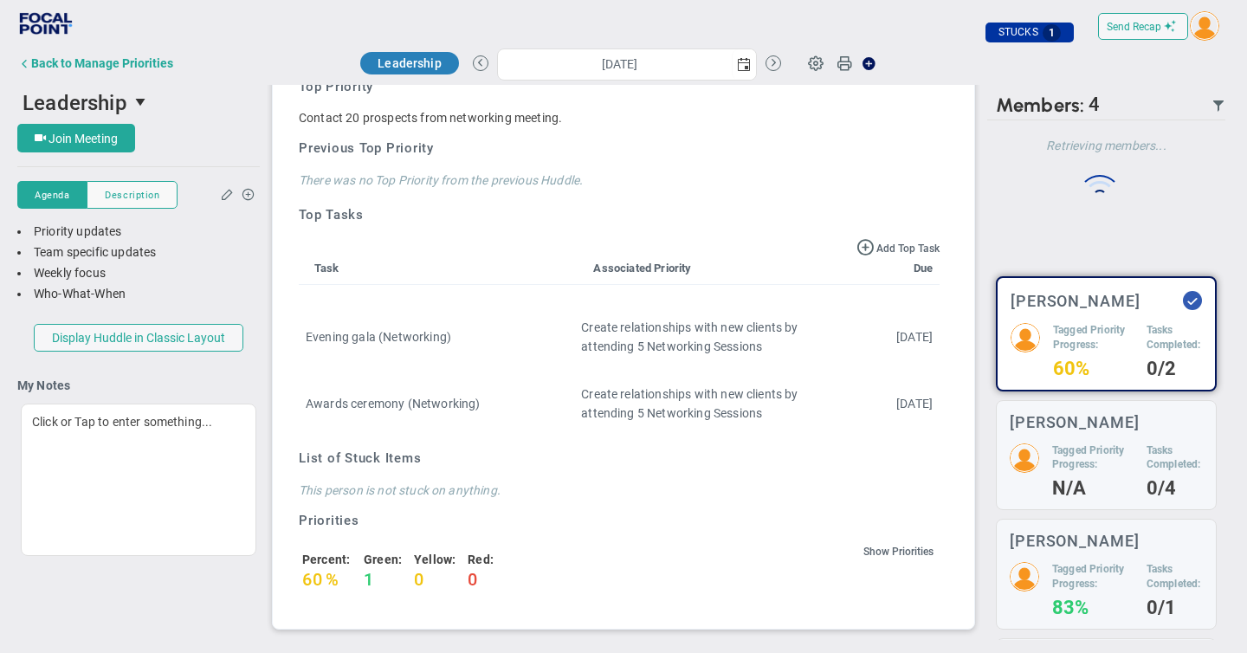
scroll to position [0, 0]
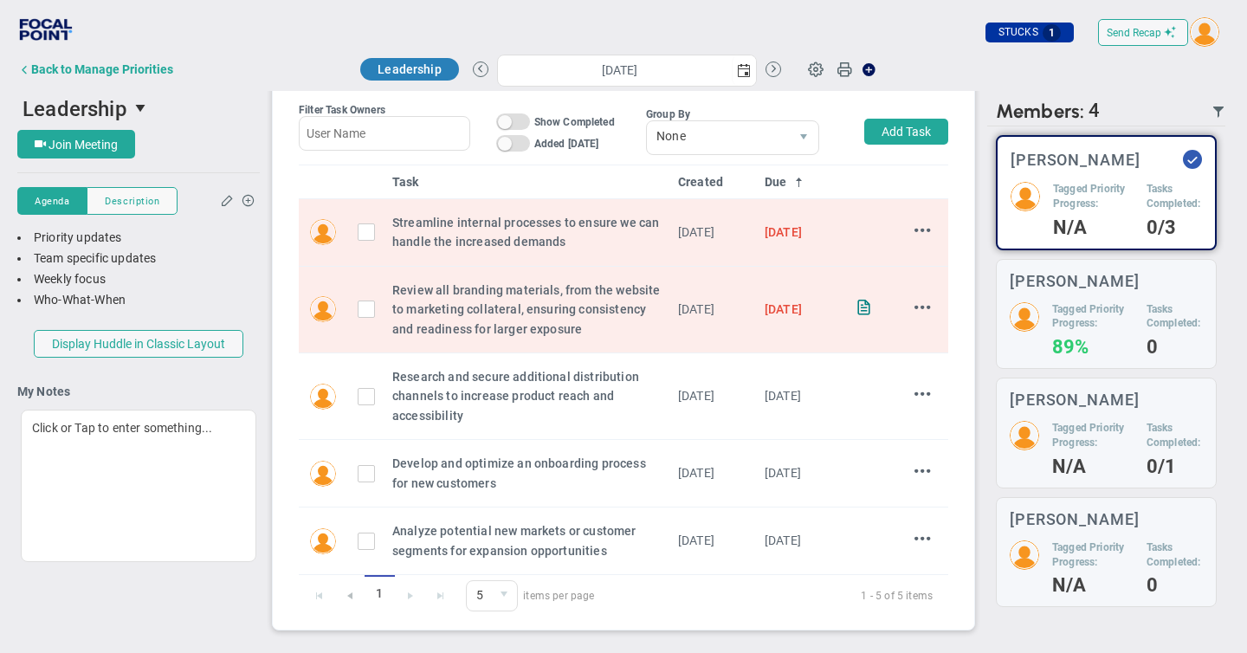
scroll to position [702, 0]
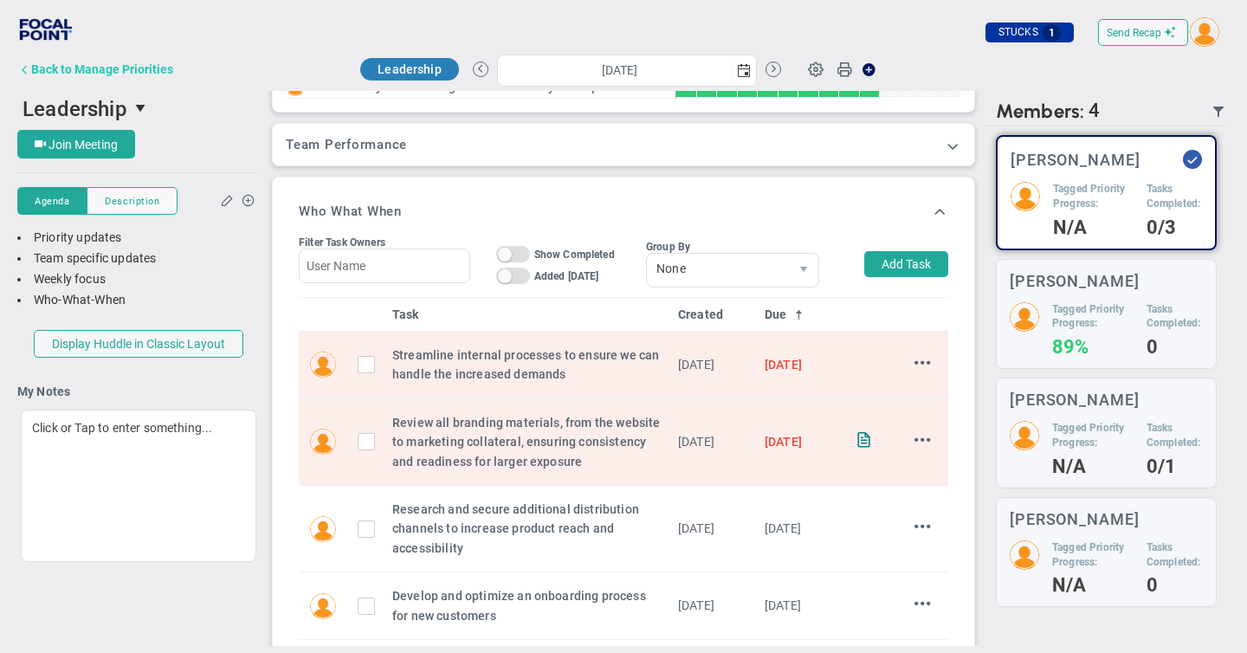
click at [115, 67] on div "Back to Manage Priorities" at bounding box center [102, 69] width 142 height 14
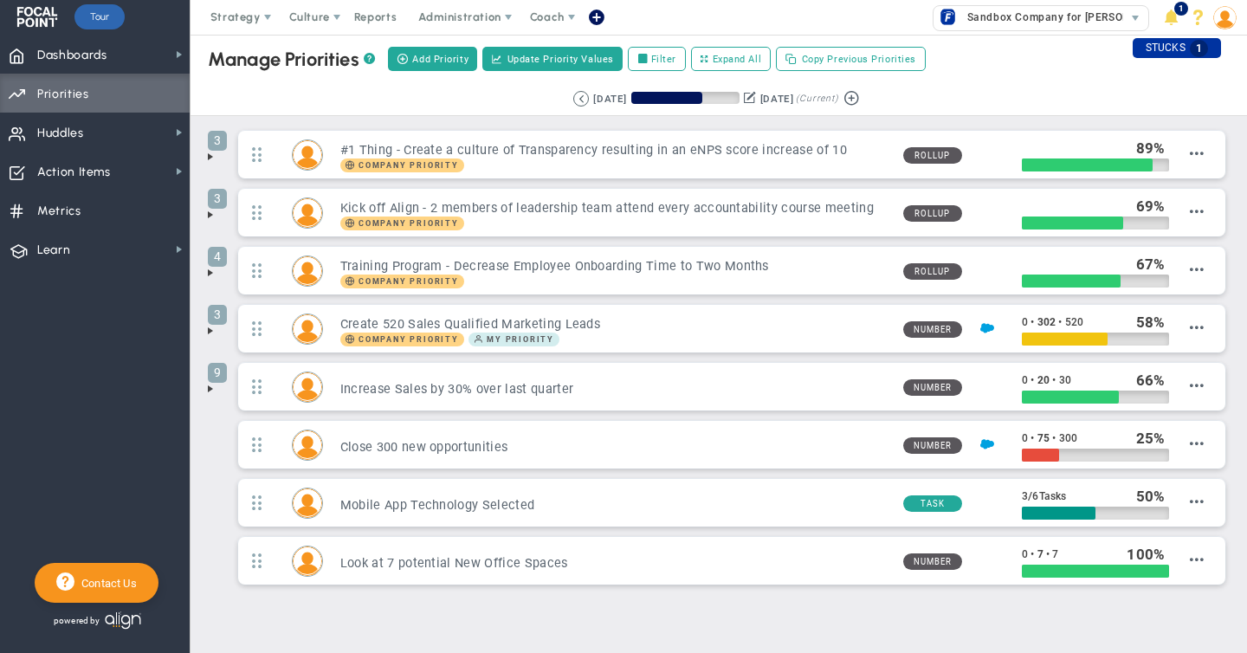
click at [1219, 17] on img at bounding box center [1224, 17] width 23 height 23
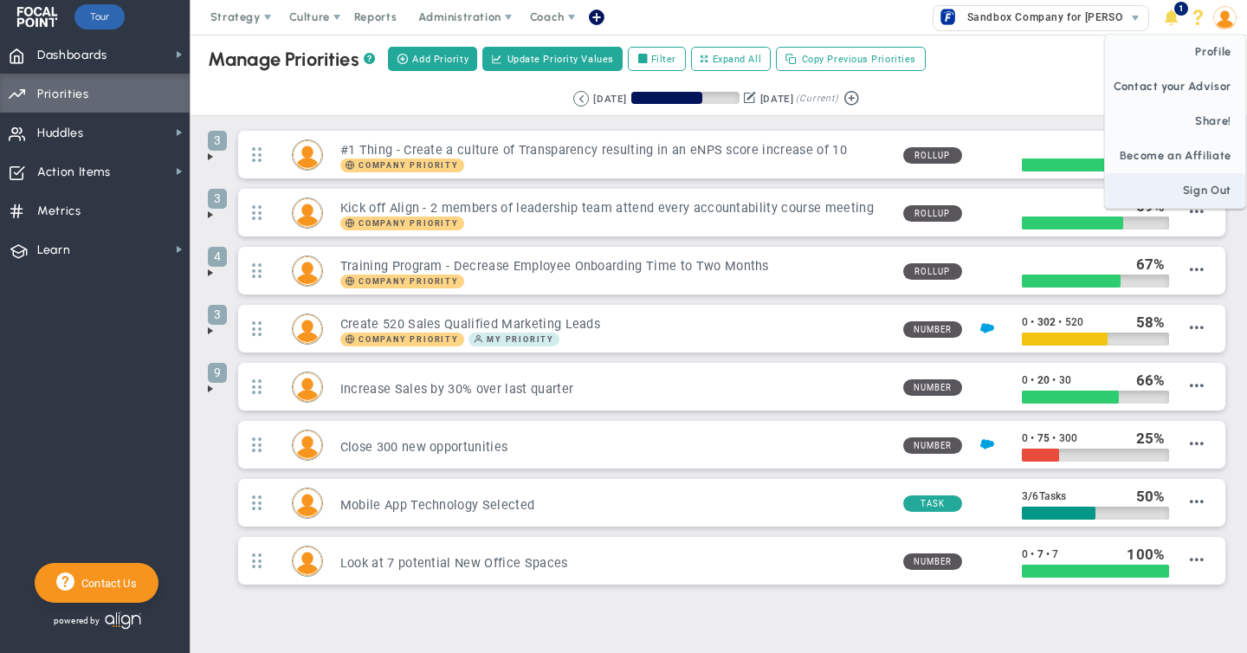
click at [1192, 197] on span "Sign Out" at bounding box center [1175, 190] width 140 height 35
